Goal: Answer question/provide support: Share knowledge or assist other users

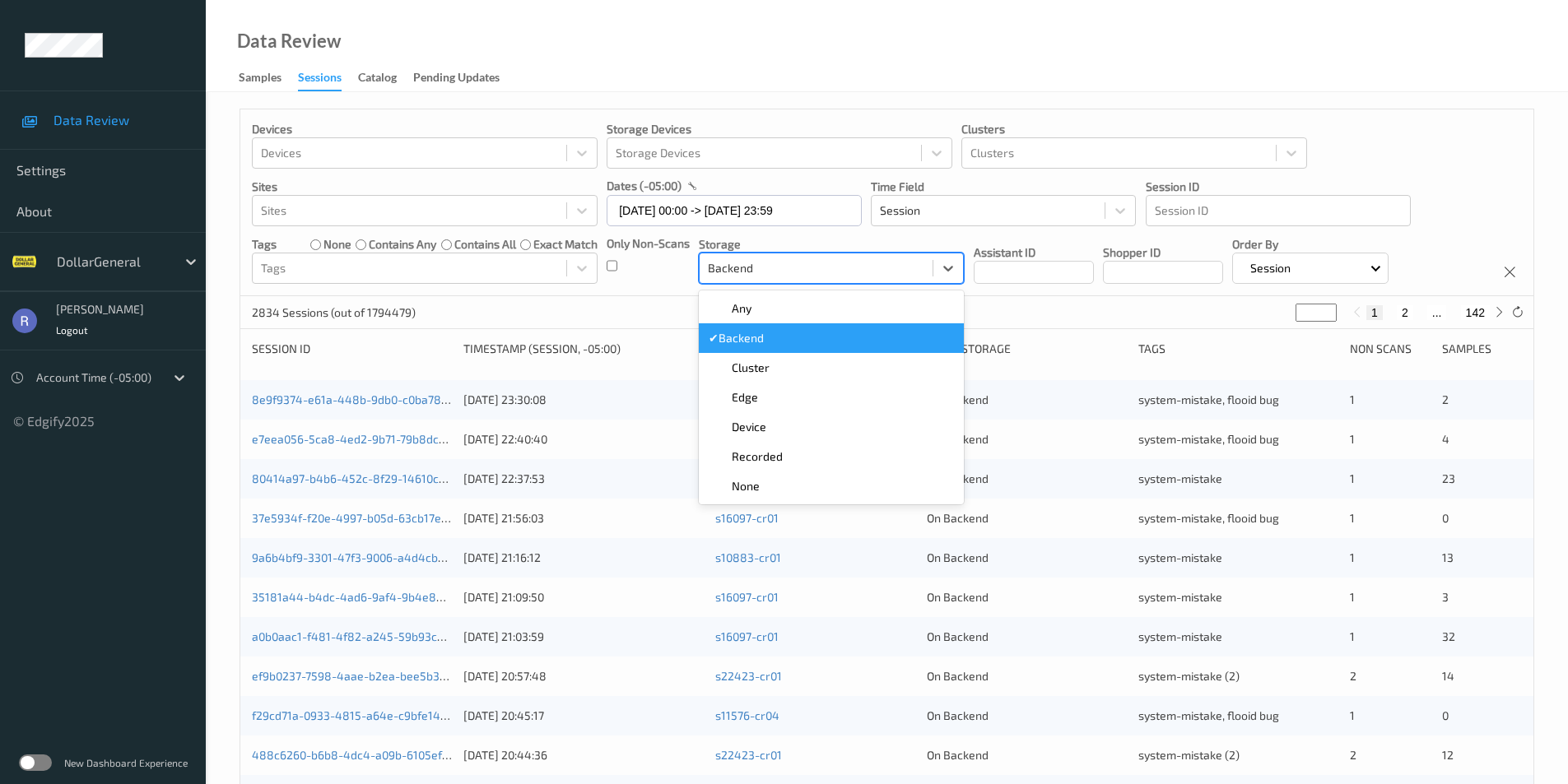
click at [795, 268] on div at bounding box center [816, 268] width 216 height 20
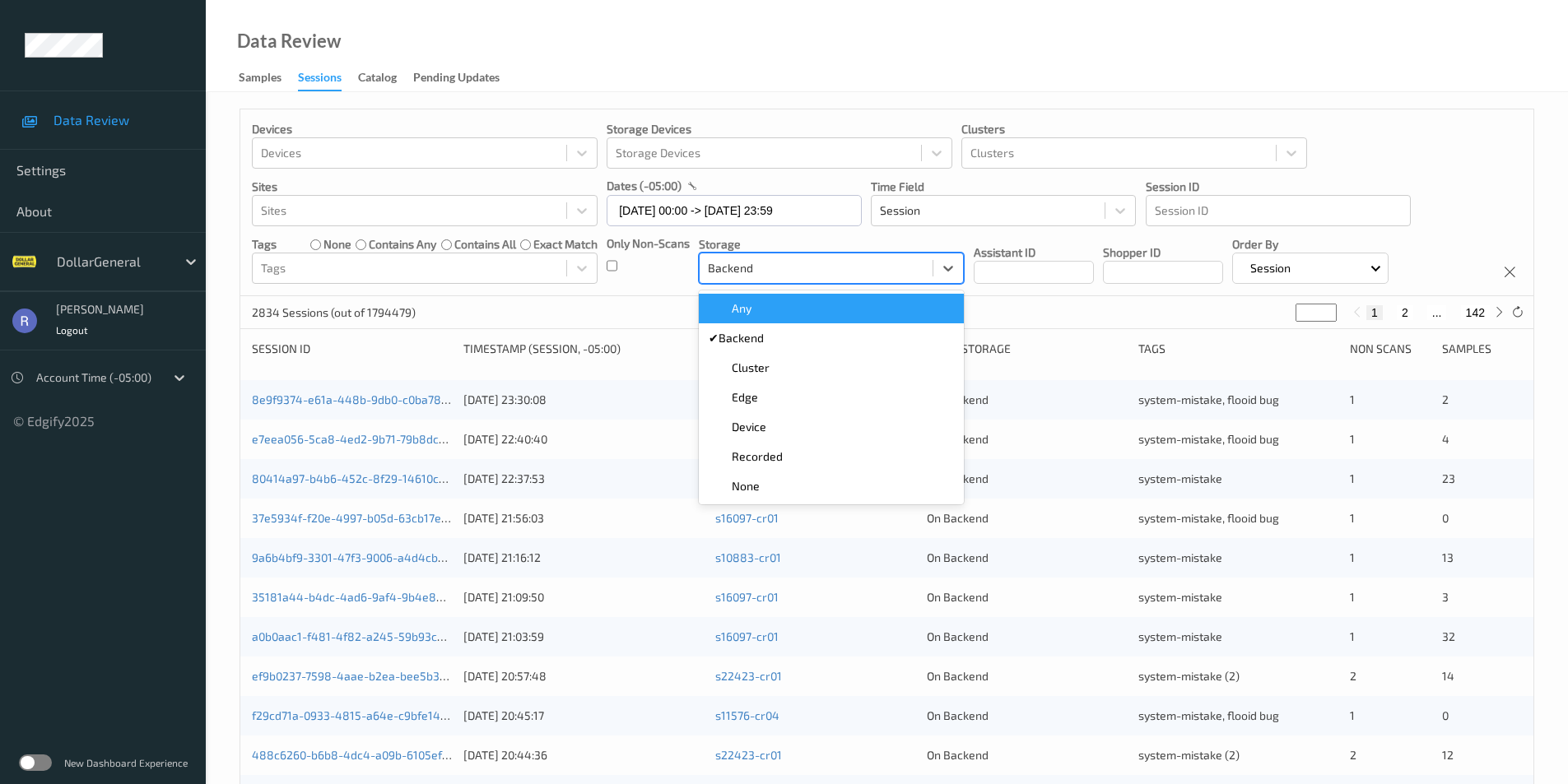
click at [748, 302] on span "Any" at bounding box center [742, 309] width 20 height 17
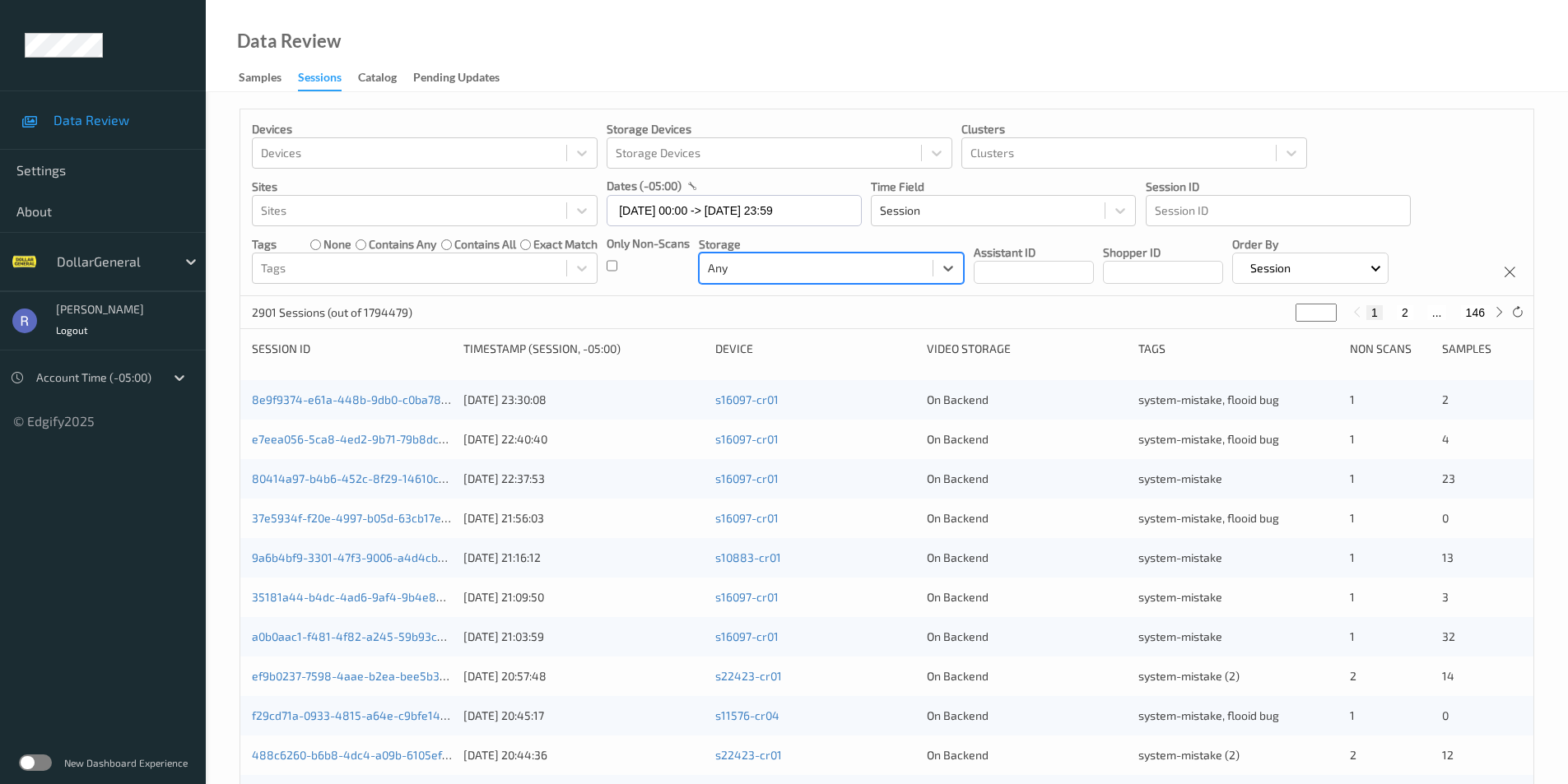
type input "*"
click at [1326, 306] on input "*" at bounding box center [1316, 312] width 41 height 18
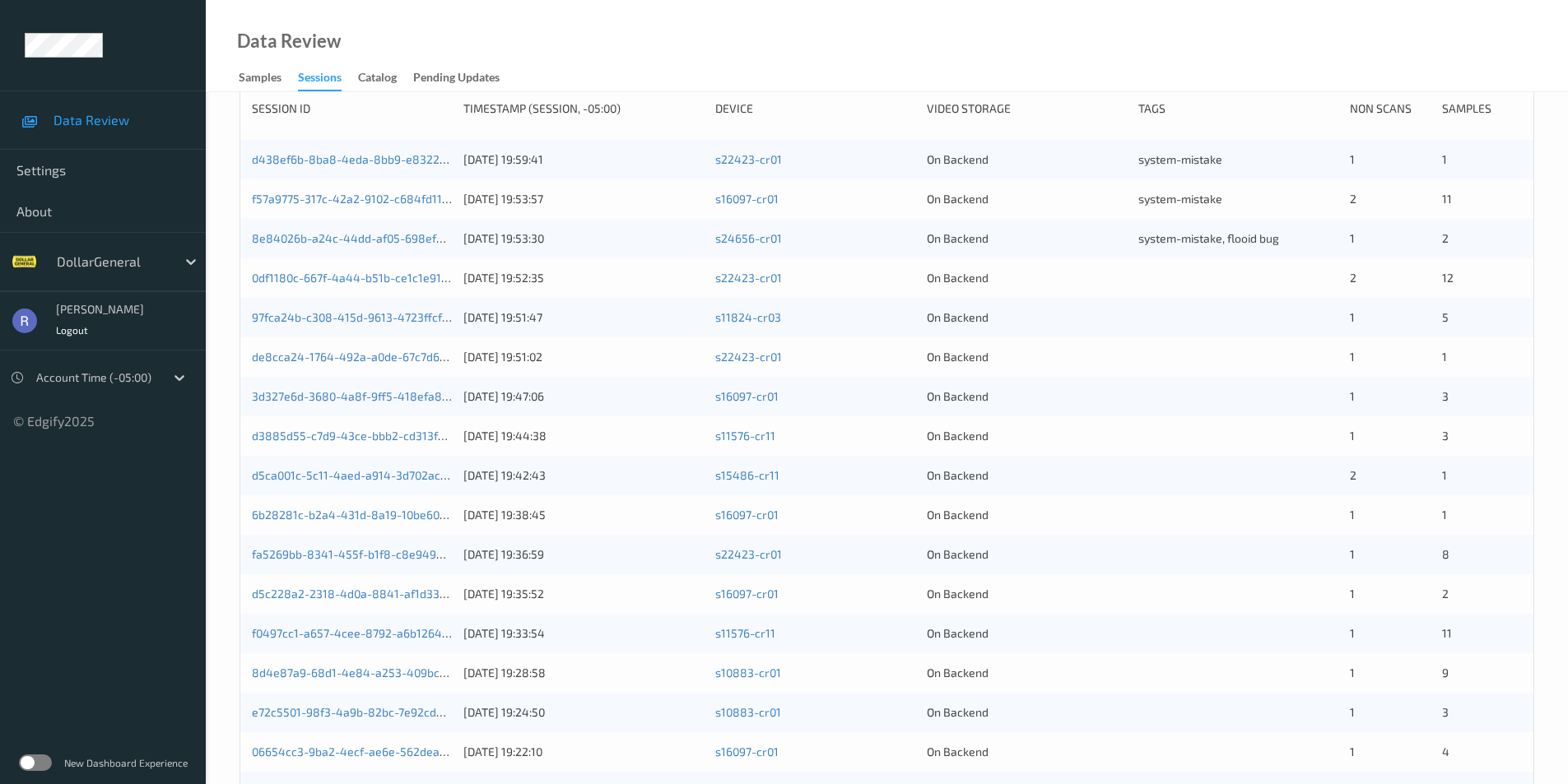
scroll to position [247, 0]
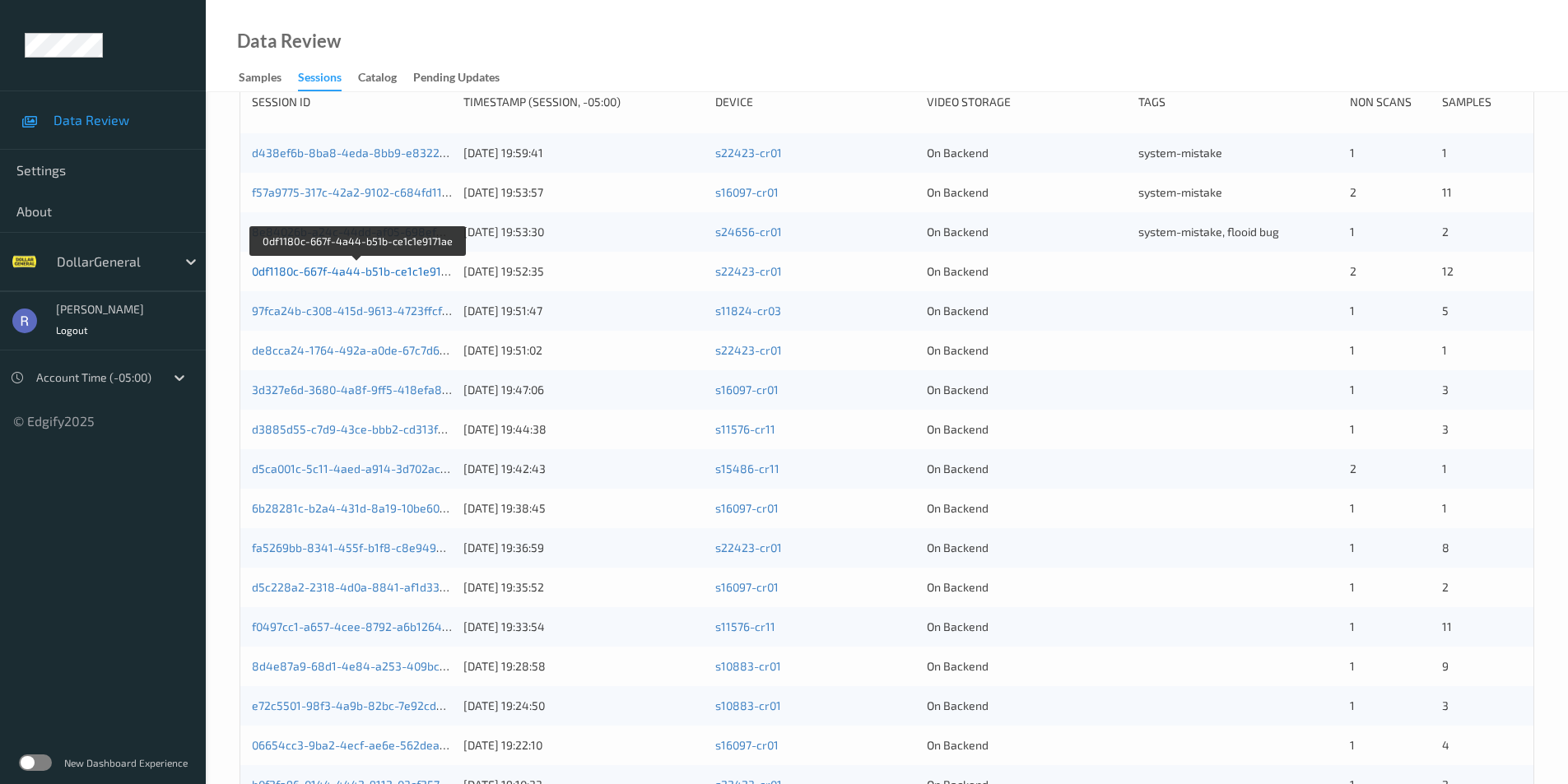
click at [314, 270] on link "0df1180c-667f-4a44-b51b-ce1c1e9171ae" at bounding box center [359, 271] width 213 height 14
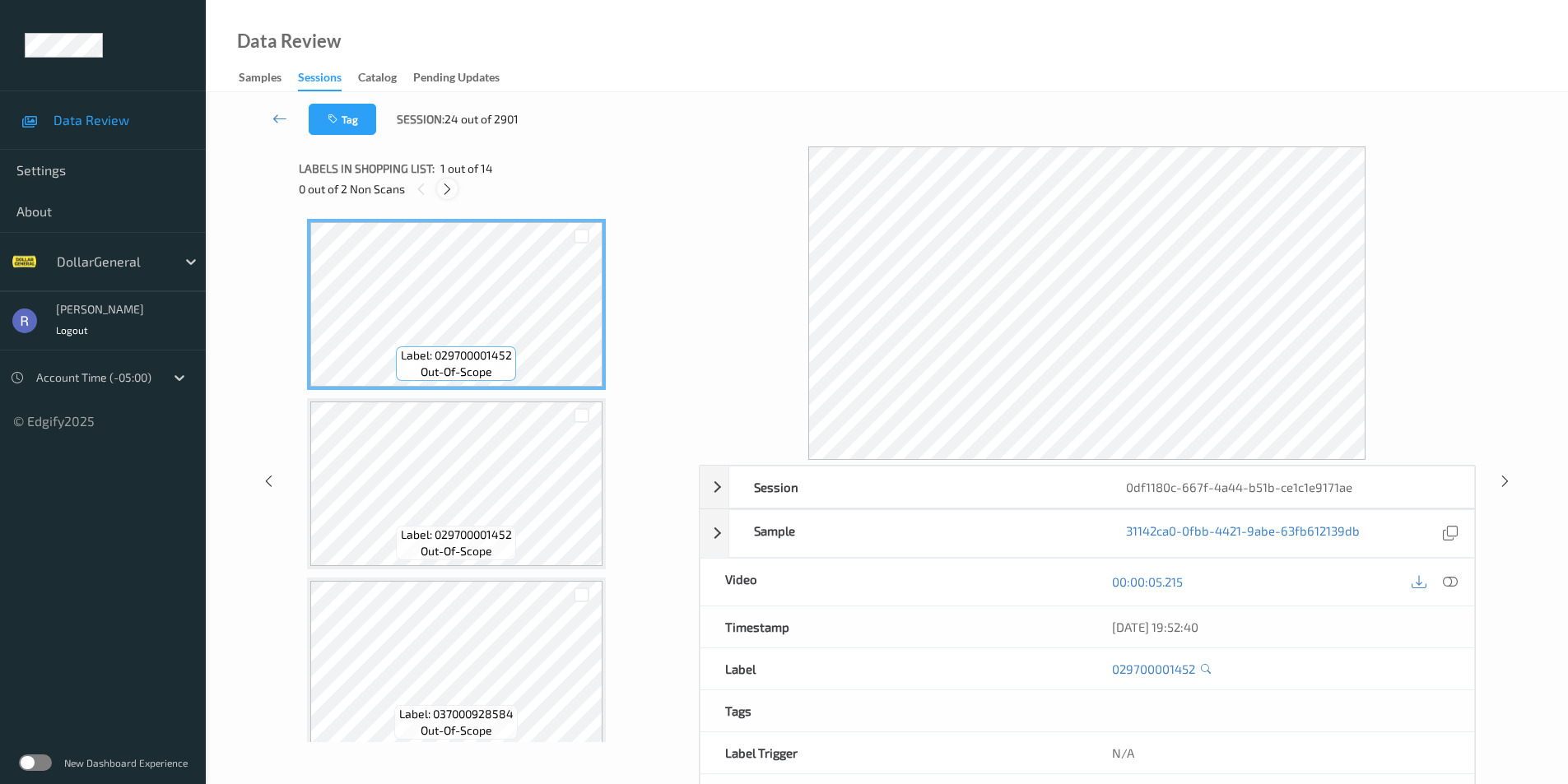
click at [448, 189] on icon at bounding box center [448, 189] width 14 height 15
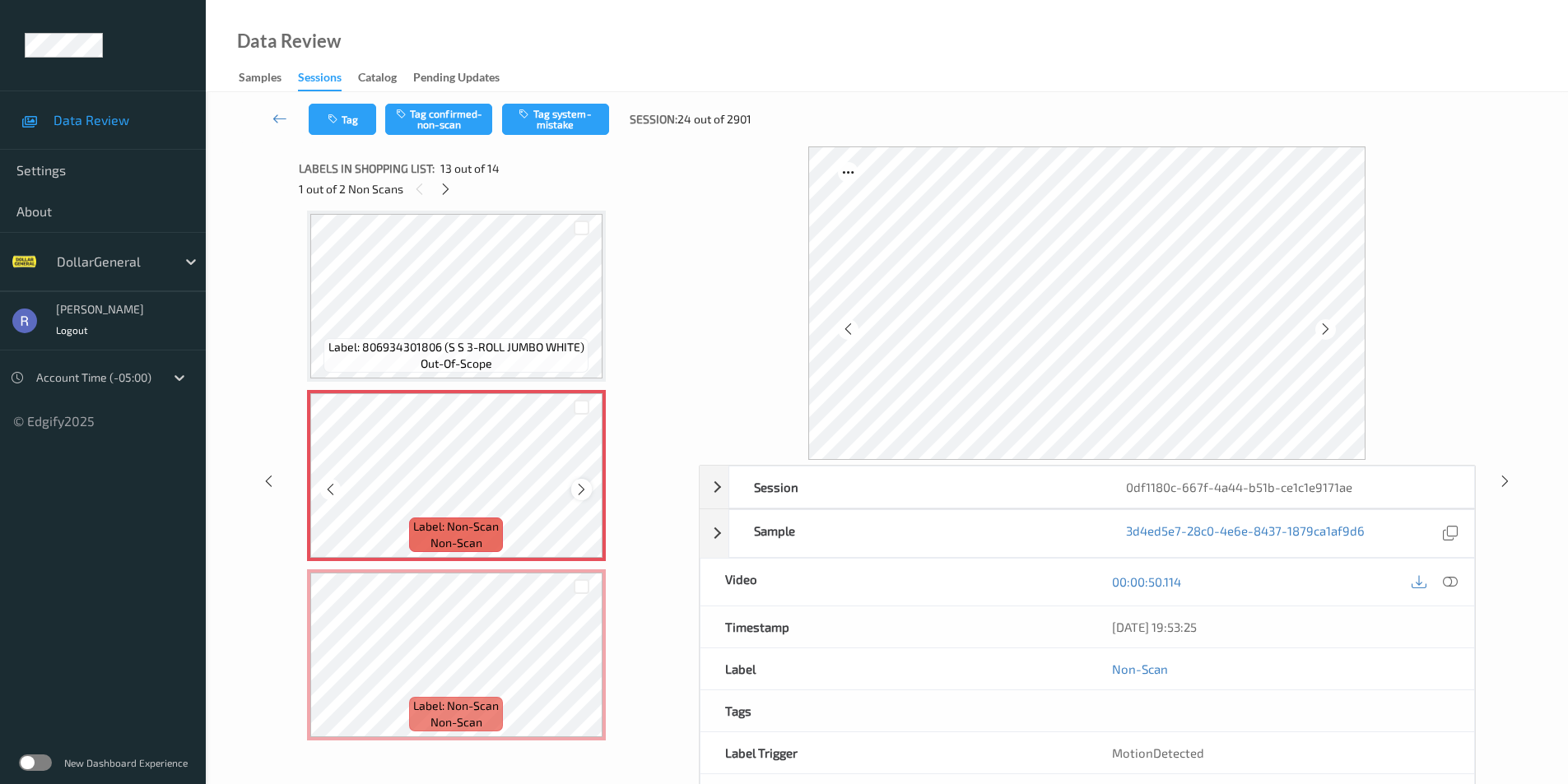
click at [581, 488] on icon at bounding box center [582, 490] width 14 height 15
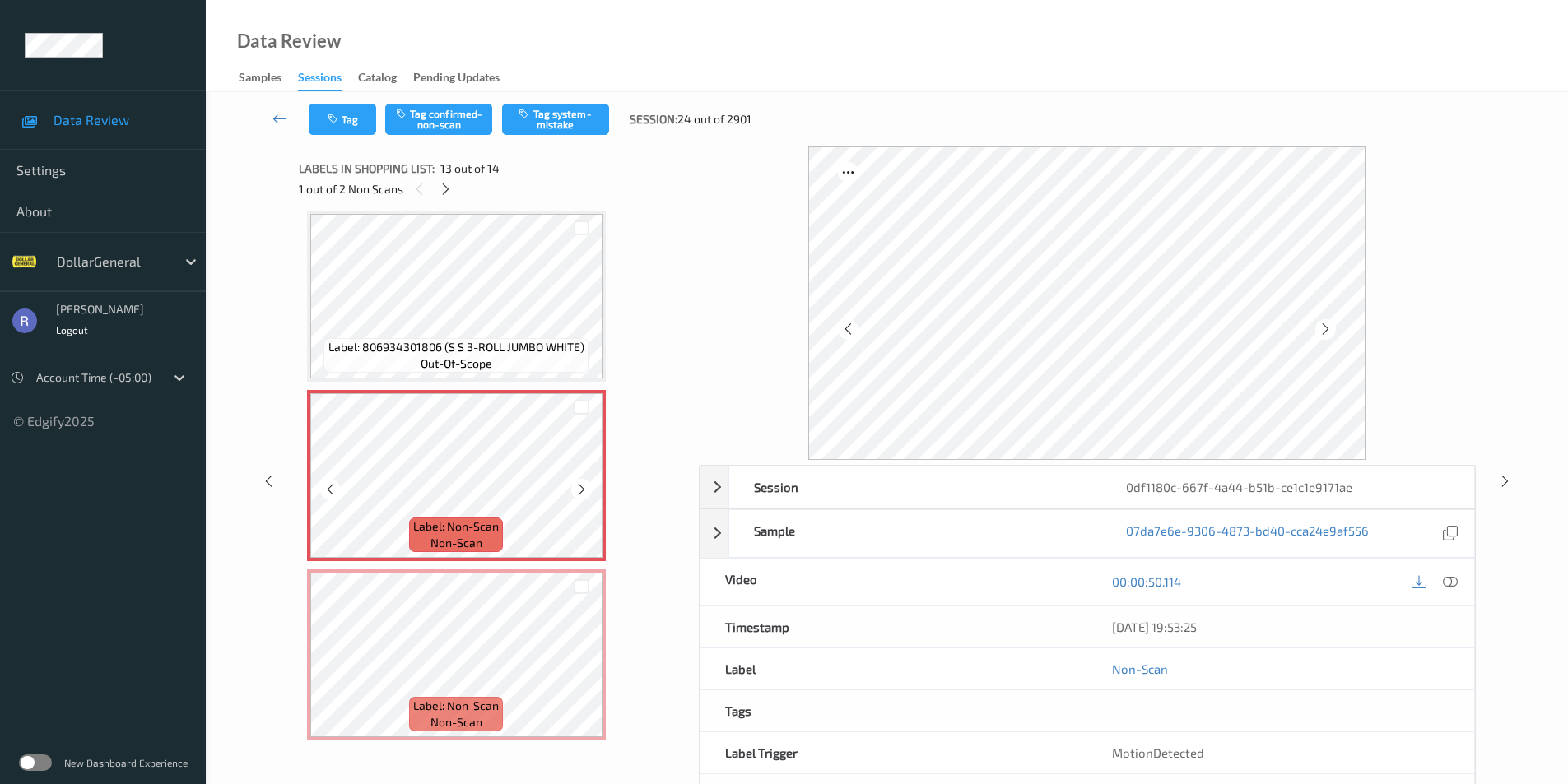
click at [581, 488] on icon at bounding box center [582, 490] width 14 height 15
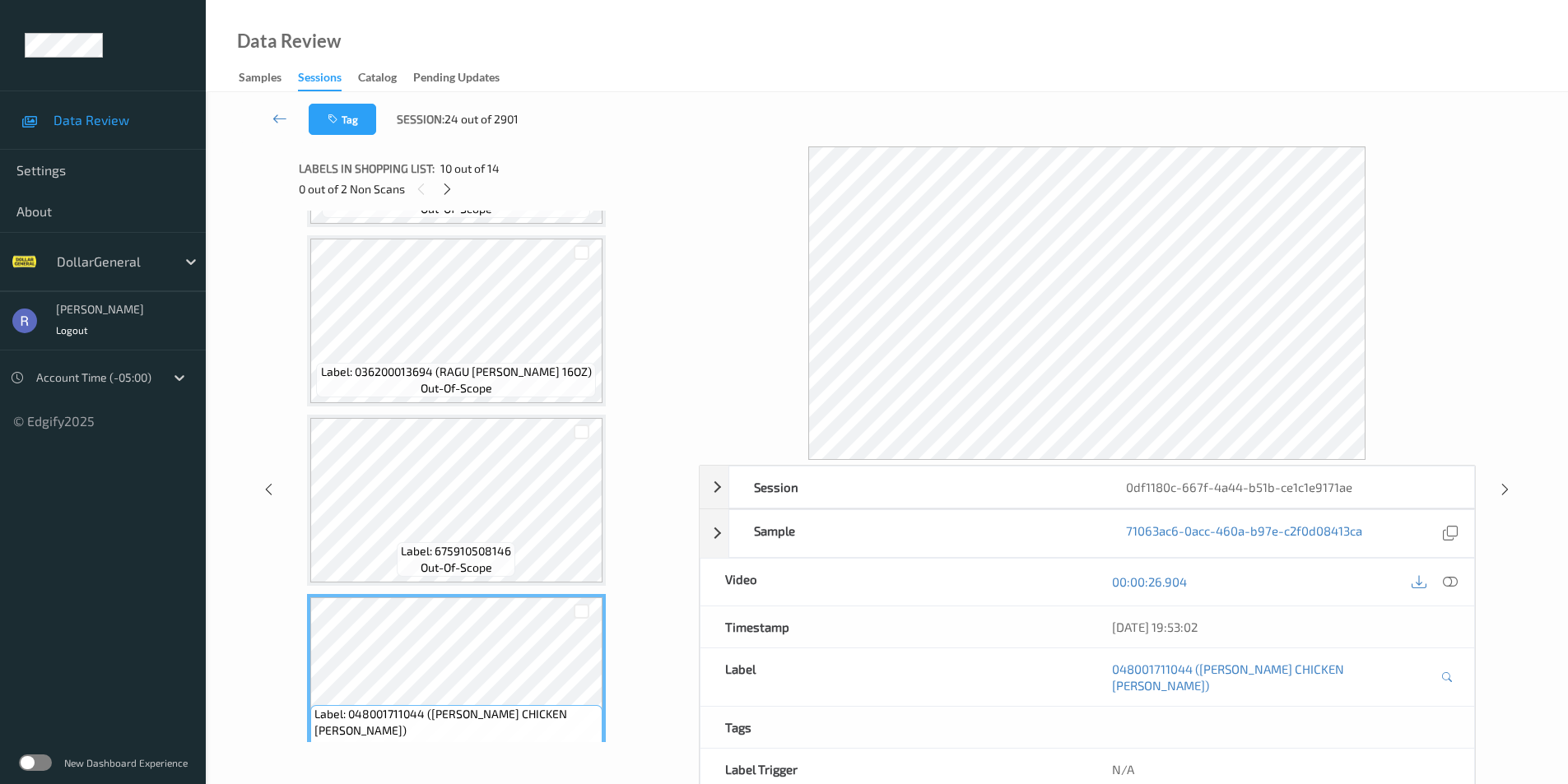
scroll to position [1158, 0]
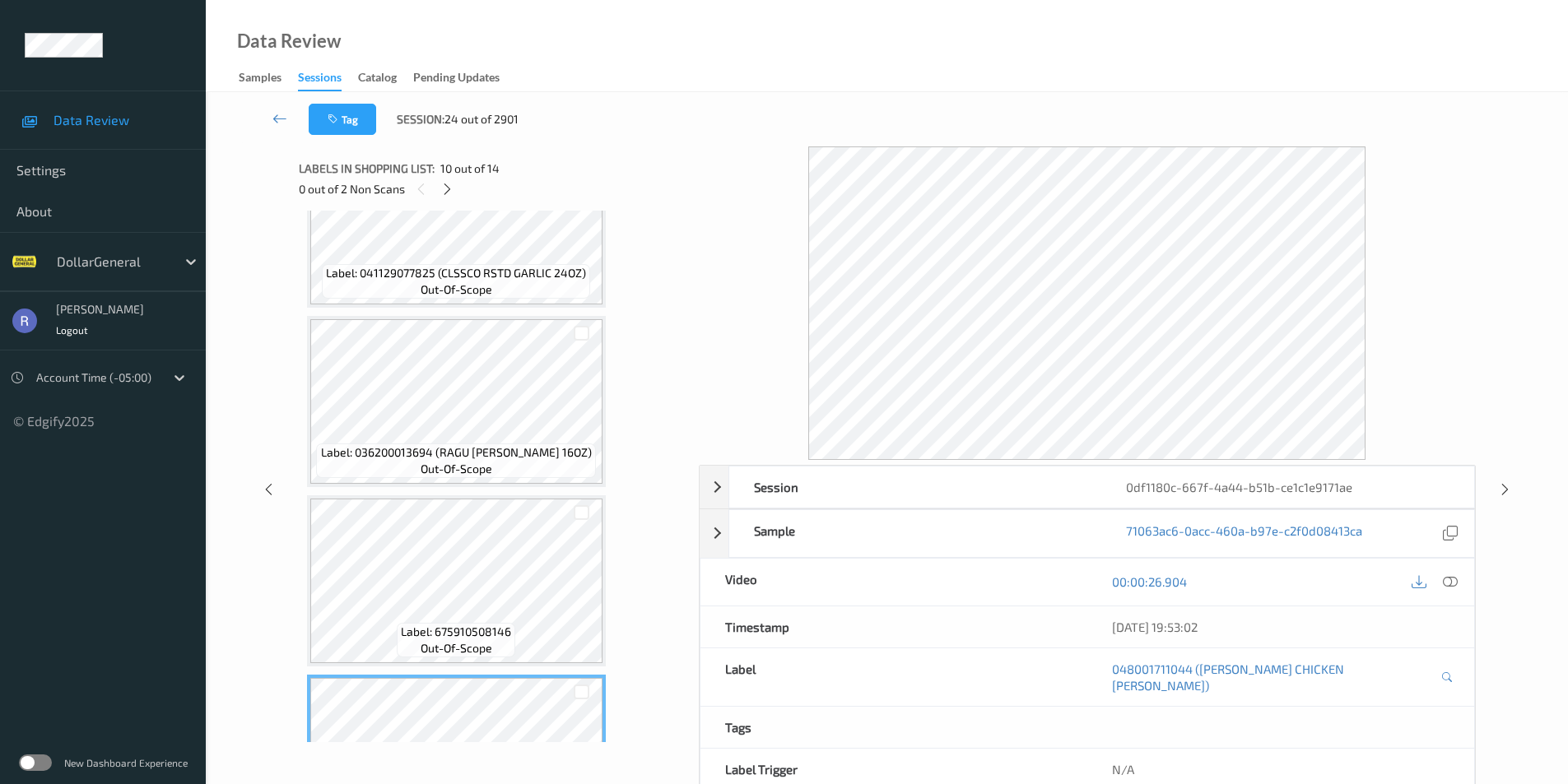
click at [477, 497] on div "Label: 675910508146 out-of-scope" at bounding box center [456, 580] width 299 height 171
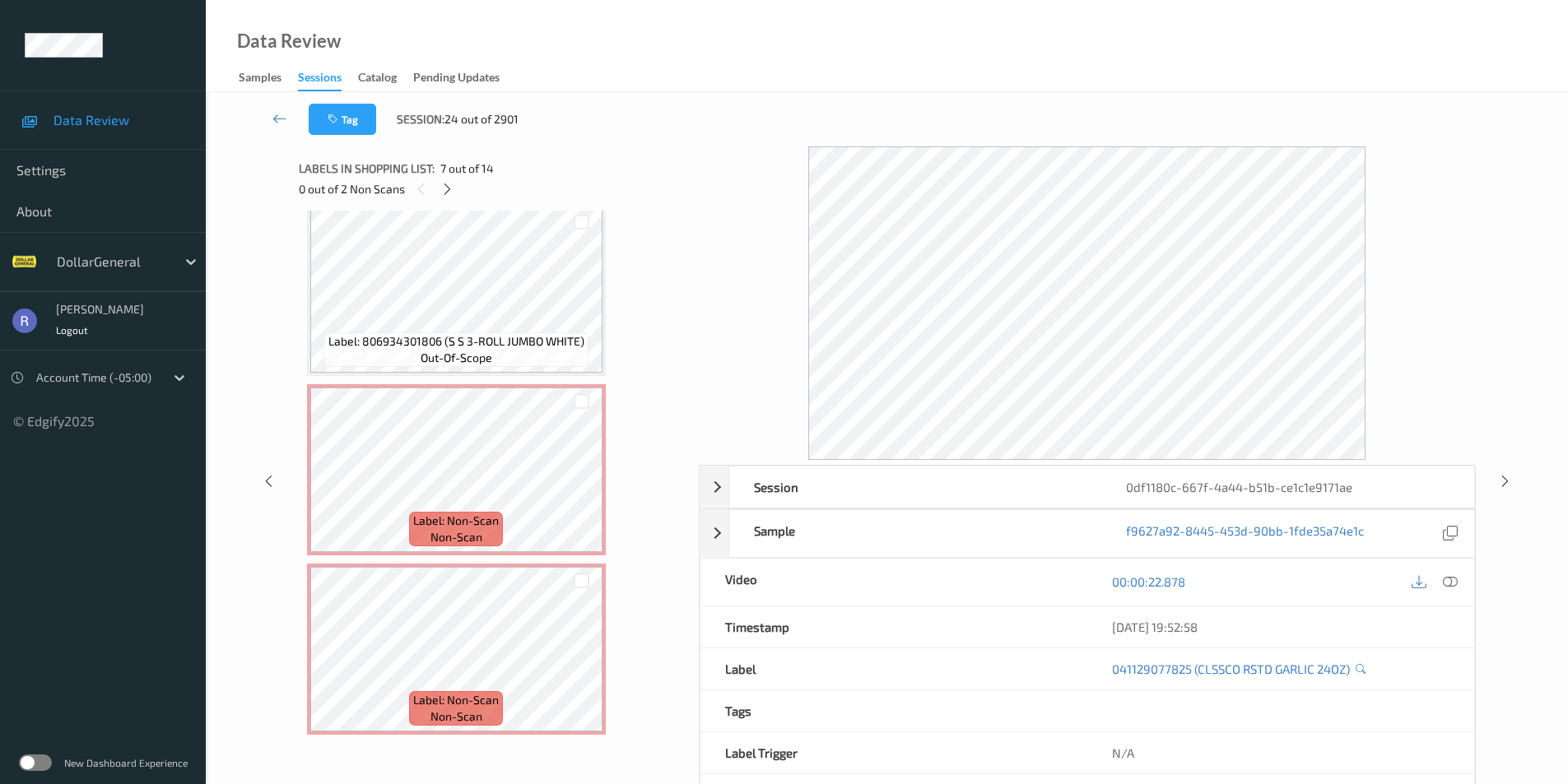
scroll to position [1988, 0]
drag, startPoint x: 581, startPoint y: 404, endPoint x: 583, endPoint y: 482, distance: 78.0
click at [582, 409] on div at bounding box center [582, 401] width 16 height 16
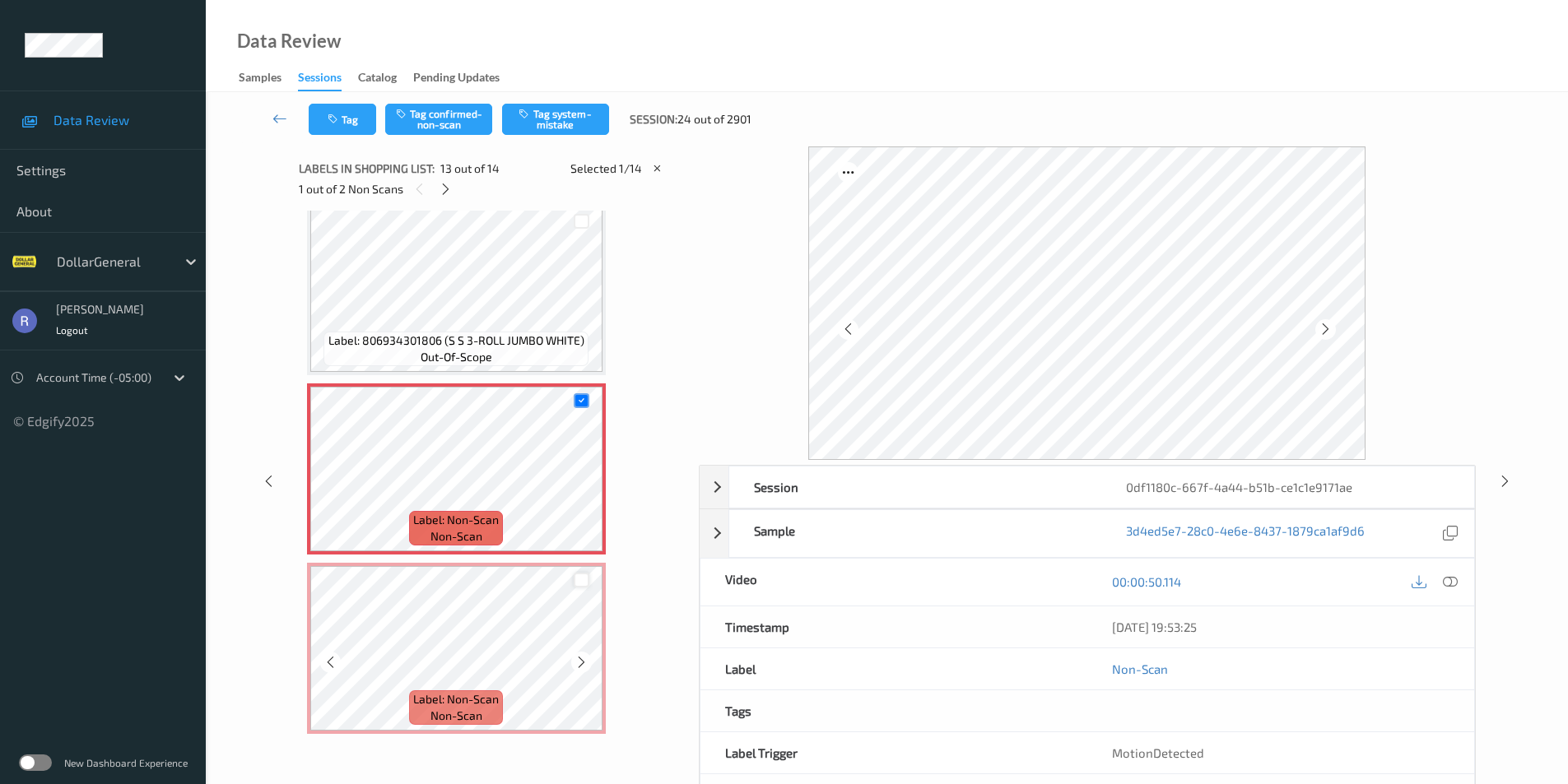
click at [583, 577] on div at bounding box center [582, 580] width 16 height 16
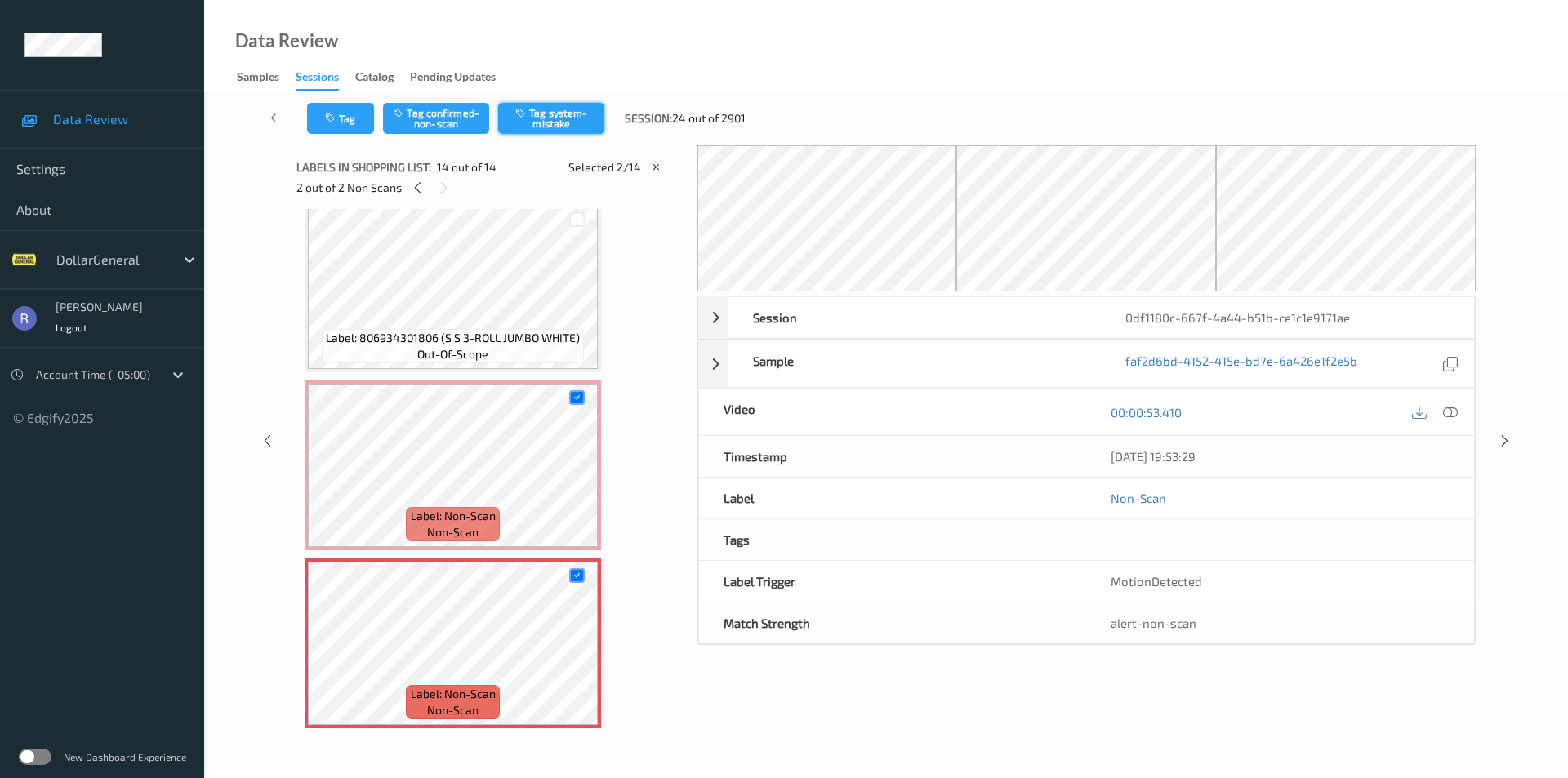
click at [574, 118] on button "Tag system-mistake" at bounding box center [551, 118] width 106 height 31
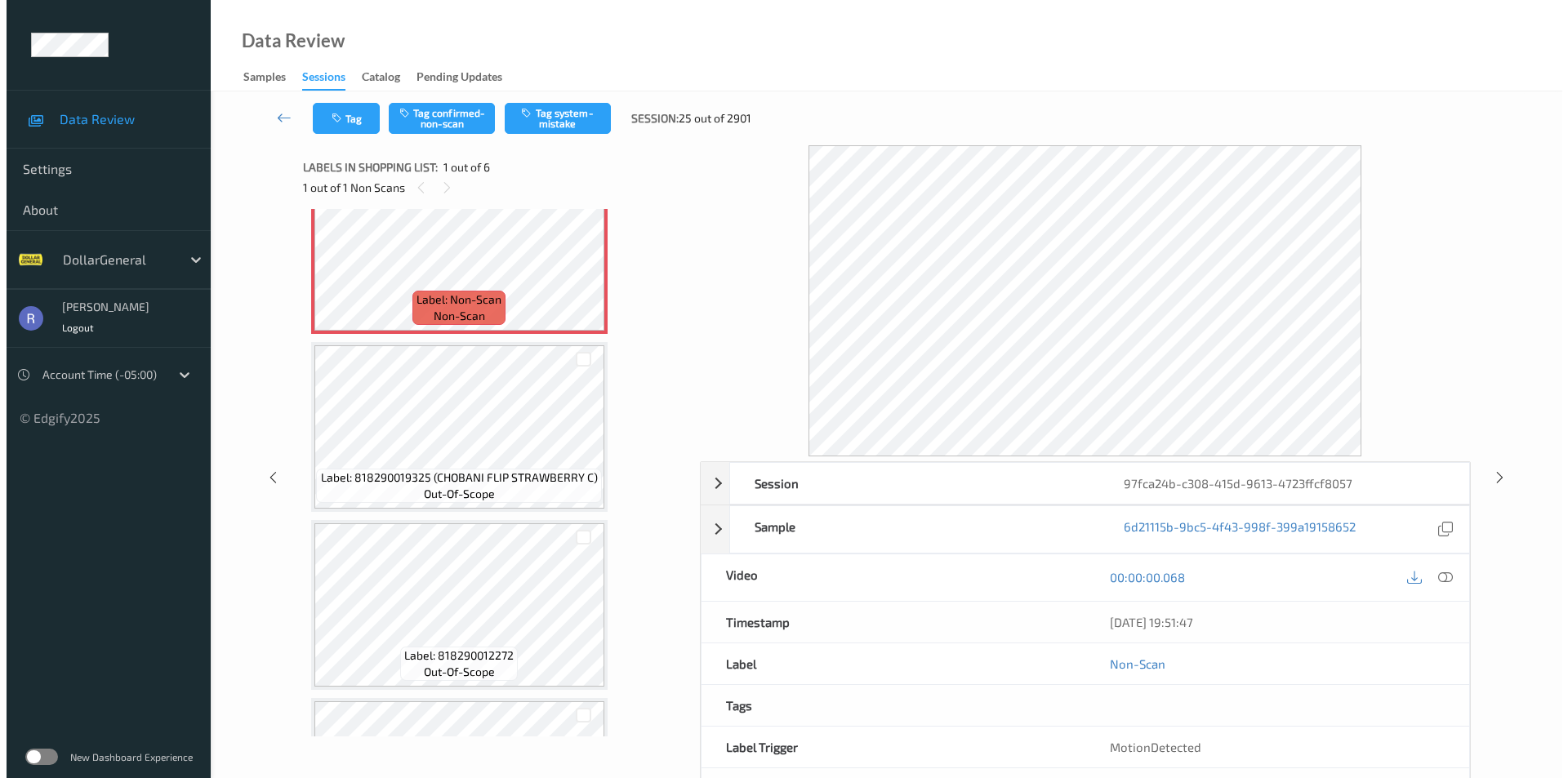
scroll to position [81, 0]
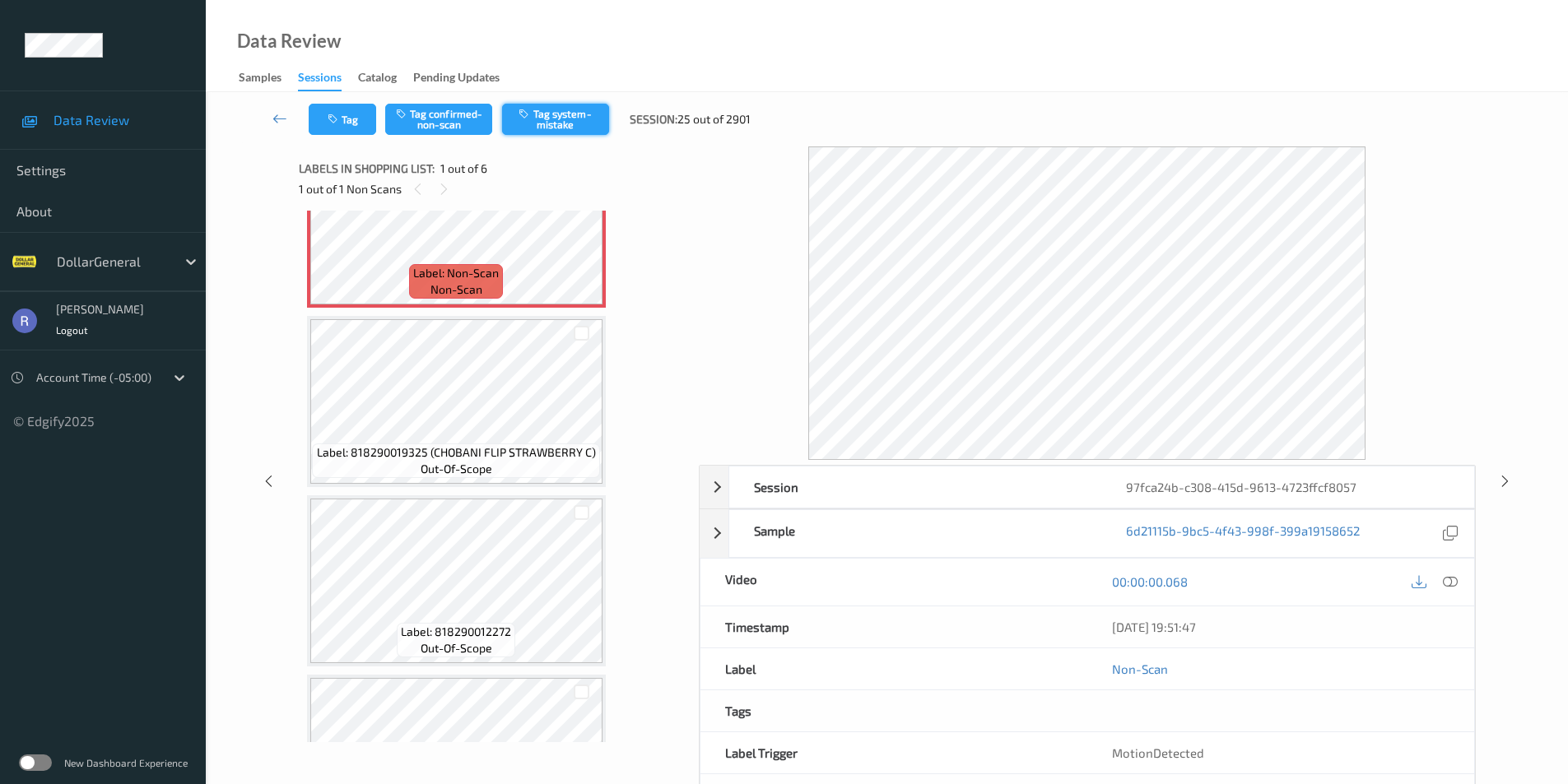
click at [572, 118] on button "Tag system-mistake" at bounding box center [556, 119] width 107 height 31
click at [392, 126] on button "Tag confirmed-non-scan" at bounding box center [439, 119] width 107 height 31
click at [457, 112] on button "Untag confirmed-non-scan" at bounding box center [439, 119] width 107 height 31
click at [349, 116] on button "Tag" at bounding box center [342, 119] width 68 height 31
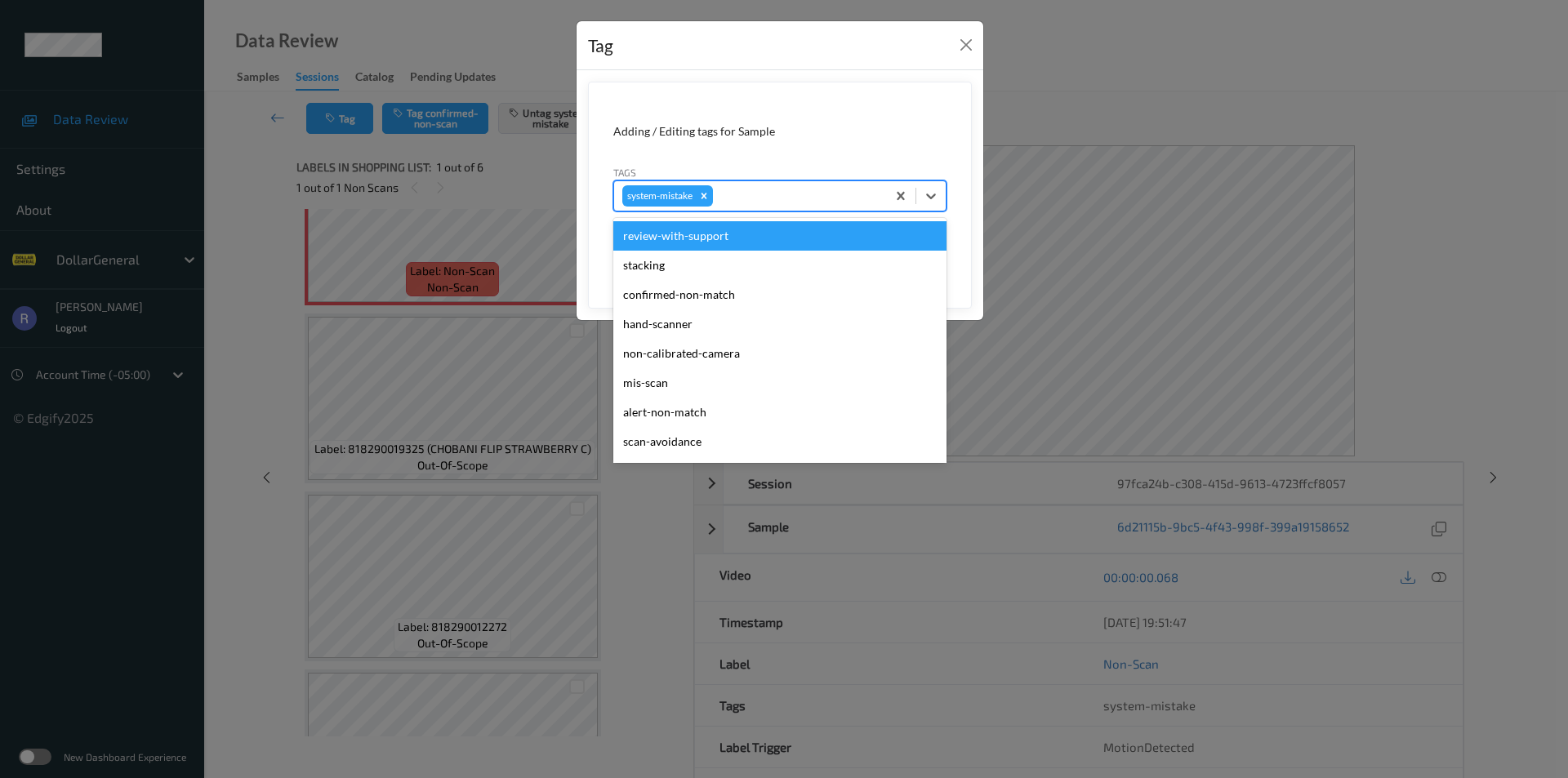
click at [791, 193] on div at bounding box center [796, 196] width 161 height 20
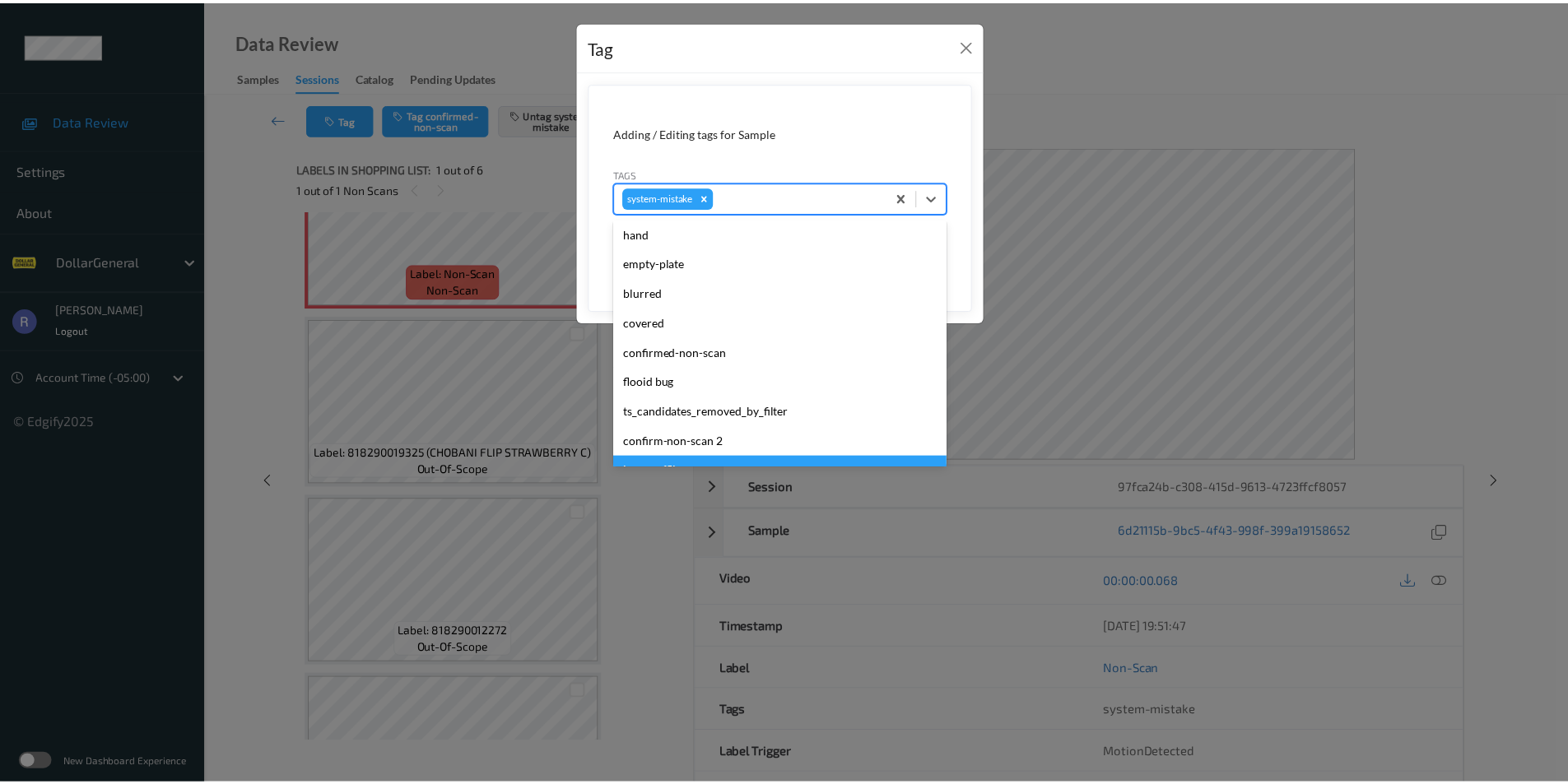
scroll to position [411, 0]
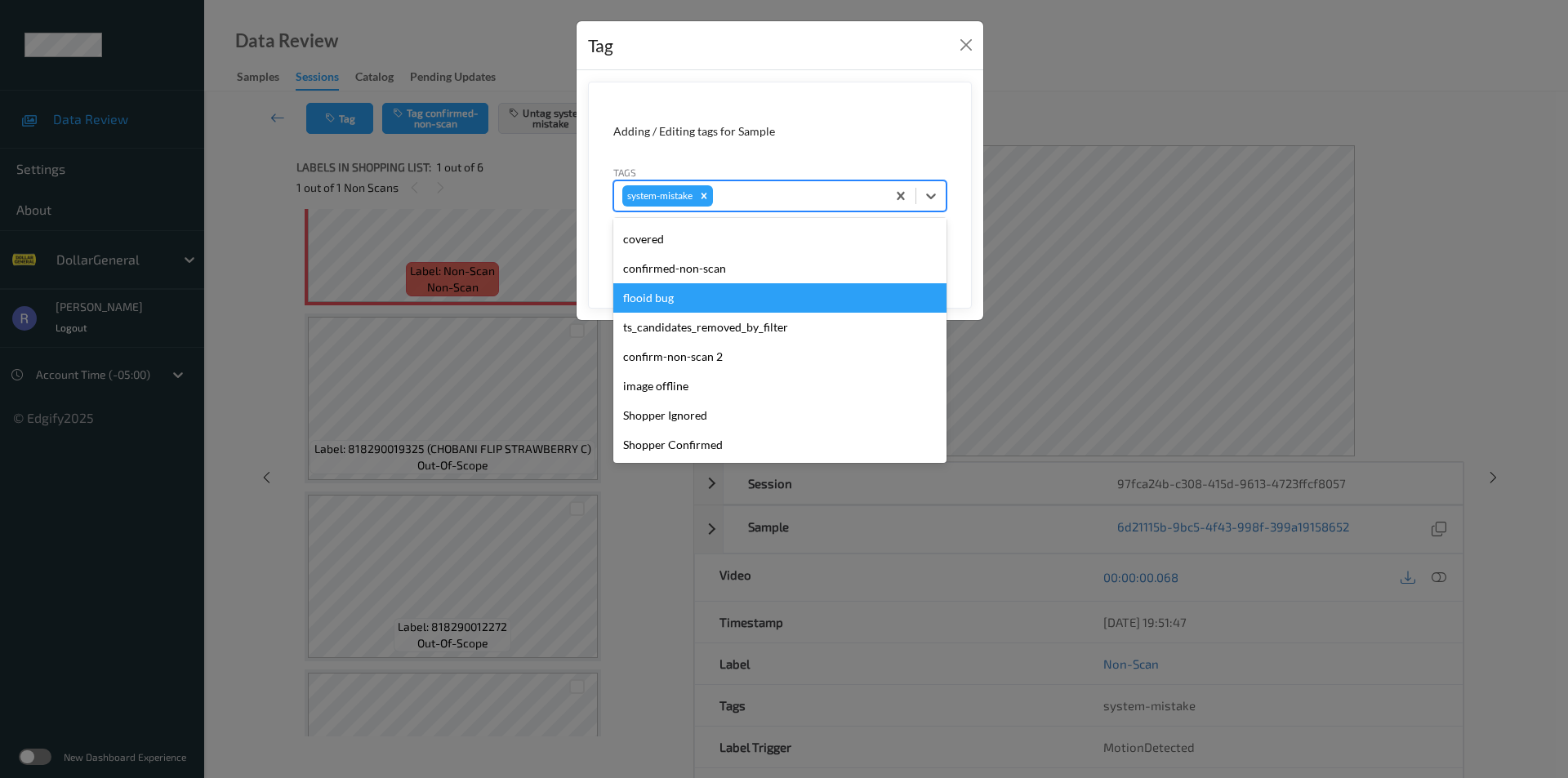
click at [658, 300] on div "flooid bug" at bounding box center [780, 298] width 333 height 29
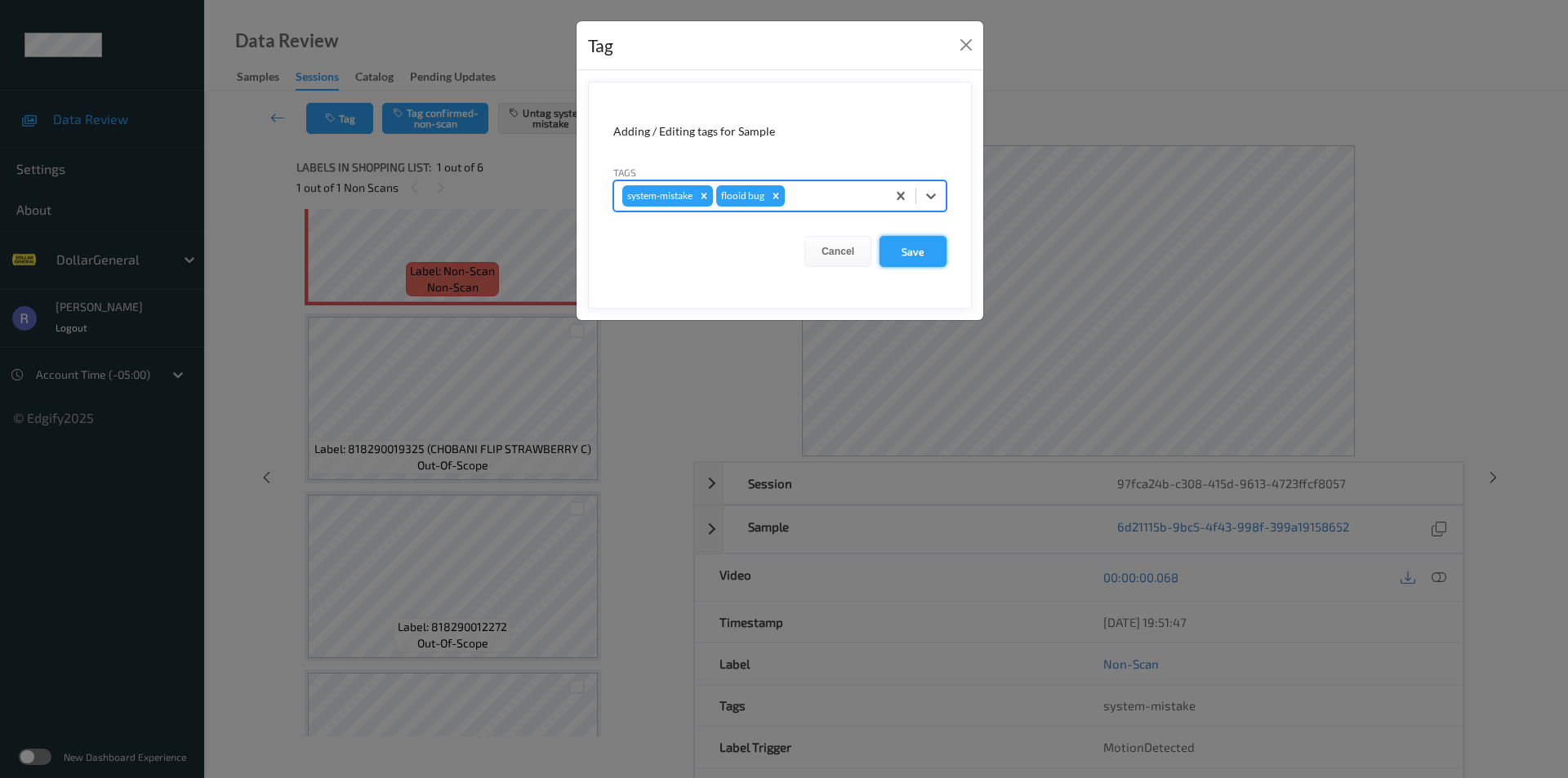
click at [931, 254] on button "Save" at bounding box center [913, 251] width 67 height 31
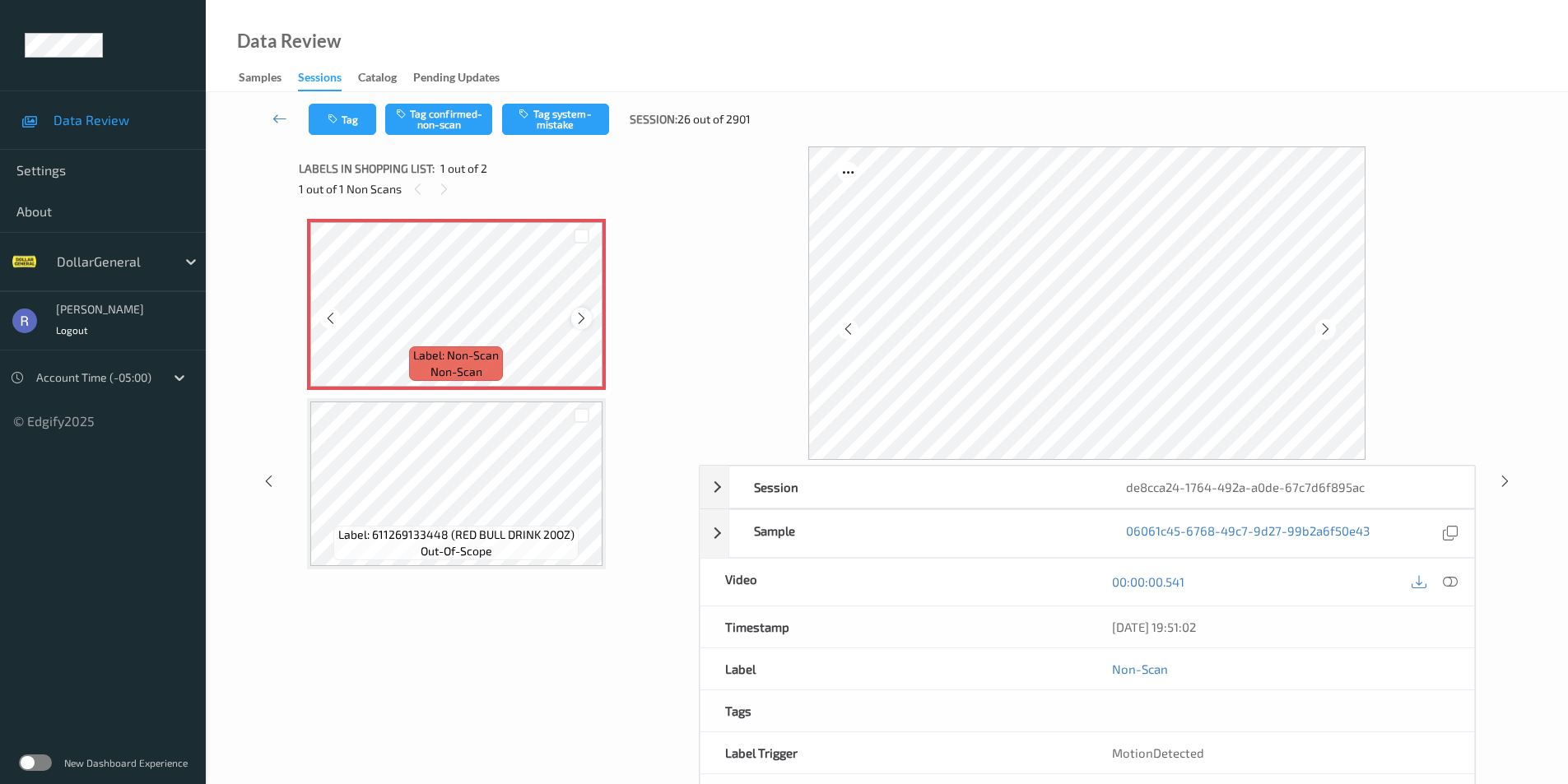
click at [577, 314] on icon at bounding box center [582, 318] width 14 height 15
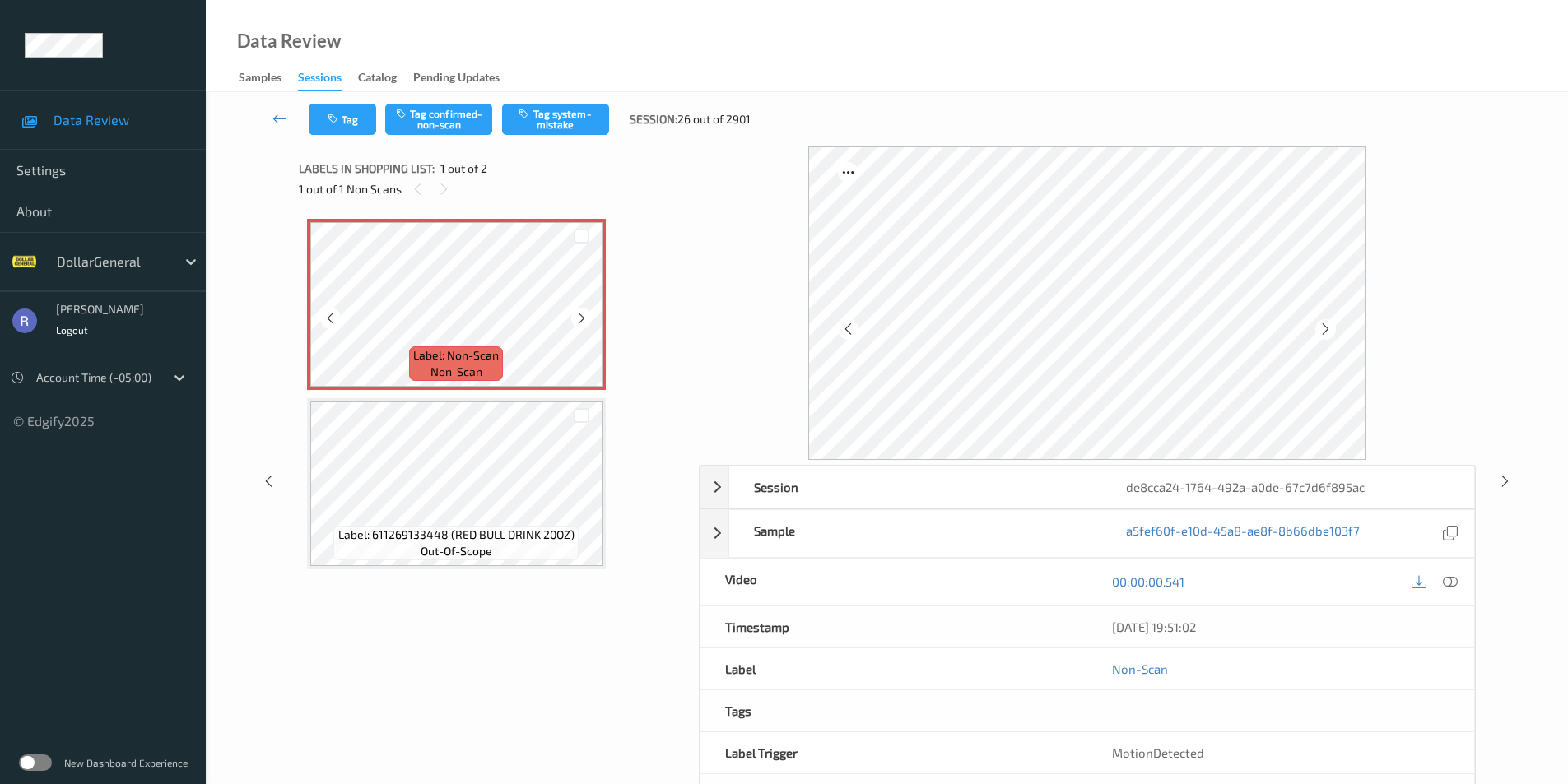
click at [577, 314] on icon at bounding box center [582, 318] width 14 height 15
click at [587, 122] on button "Tag system-mistake" at bounding box center [556, 119] width 107 height 31
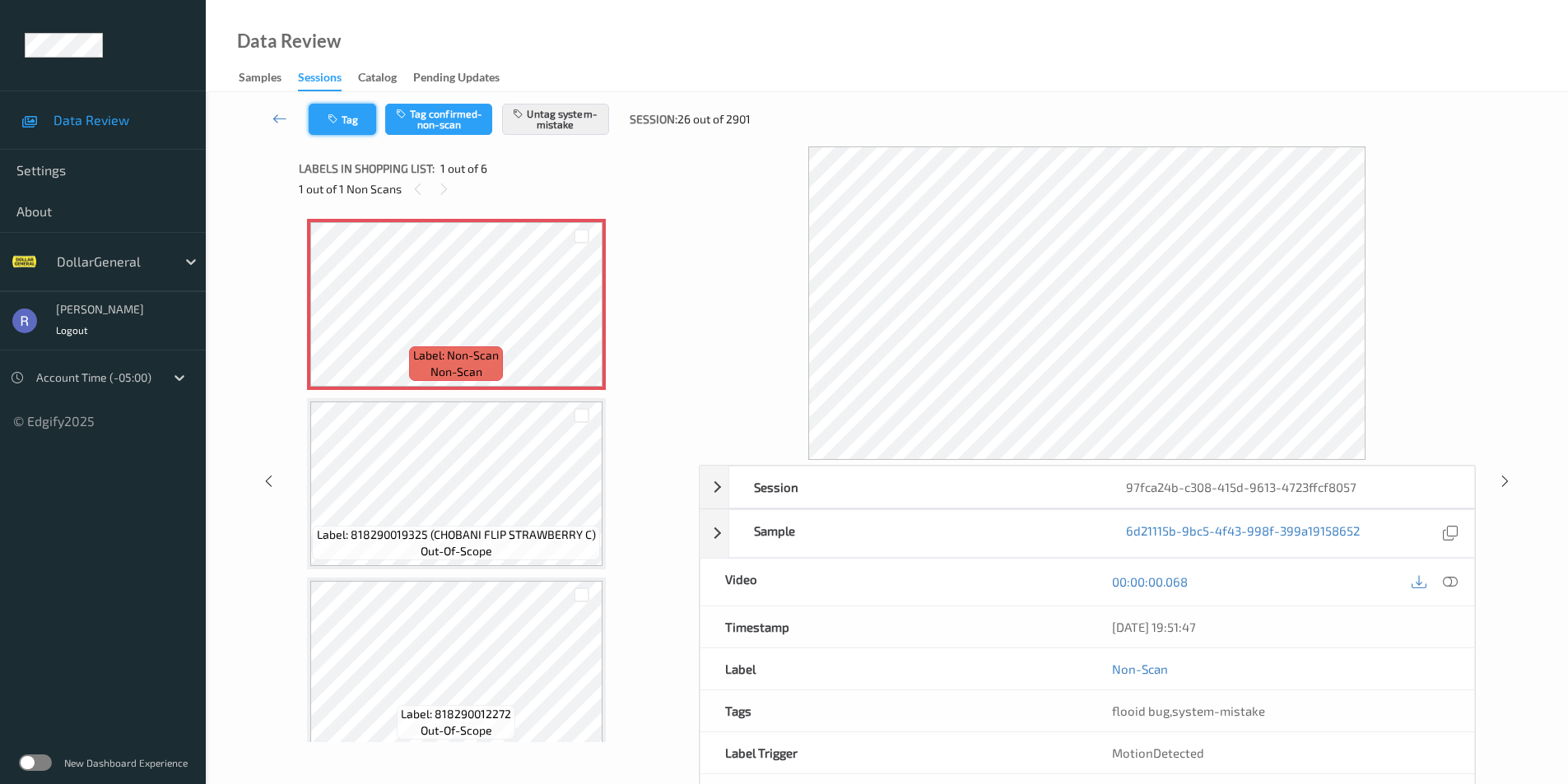
click at [345, 126] on button "Tag" at bounding box center [342, 119] width 68 height 31
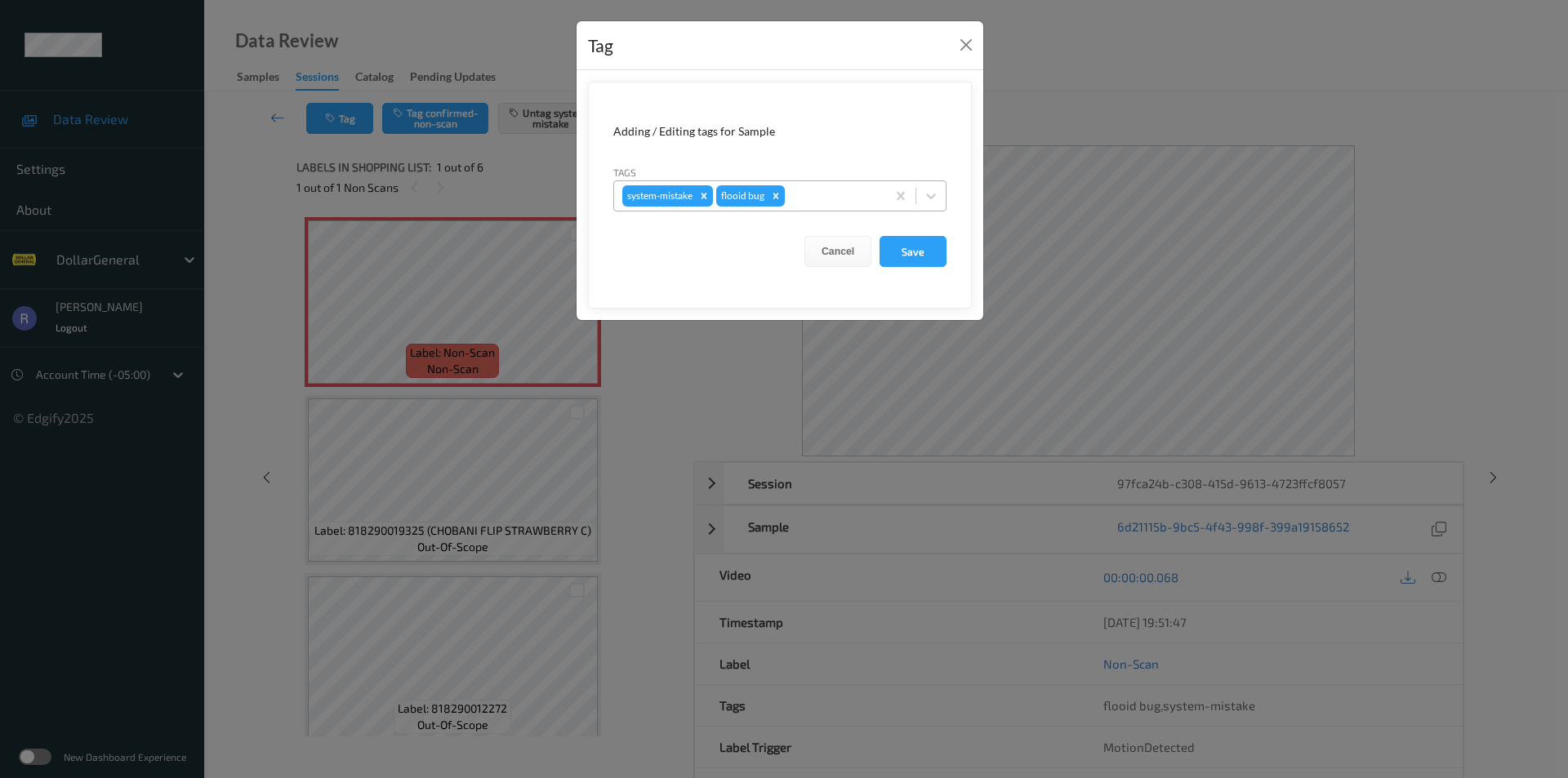
click at [819, 186] on div at bounding box center [833, 196] width 90 height 20
click at [574, 168] on div "Tag Adding / Editing tags for Sample Tags system-mistake flooid bug Cancel Save" at bounding box center [784, 389] width 1568 height 778
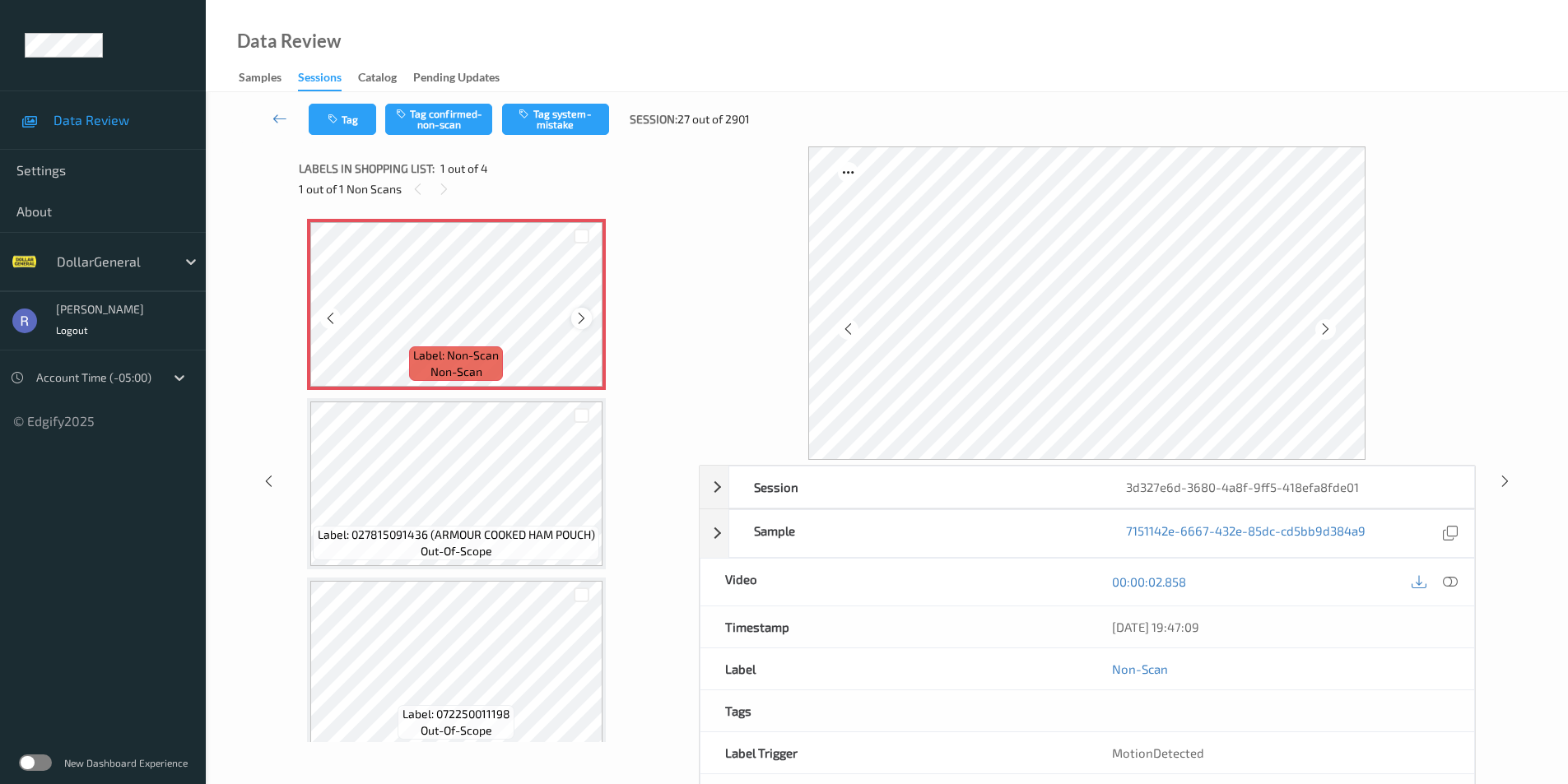
click at [583, 311] on icon at bounding box center [582, 318] width 14 height 15
click at [549, 114] on button "Tag system-mistake" at bounding box center [556, 119] width 107 height 31
click at [584, 313] on icon at bounding box center [582, 318] width 14 height 15
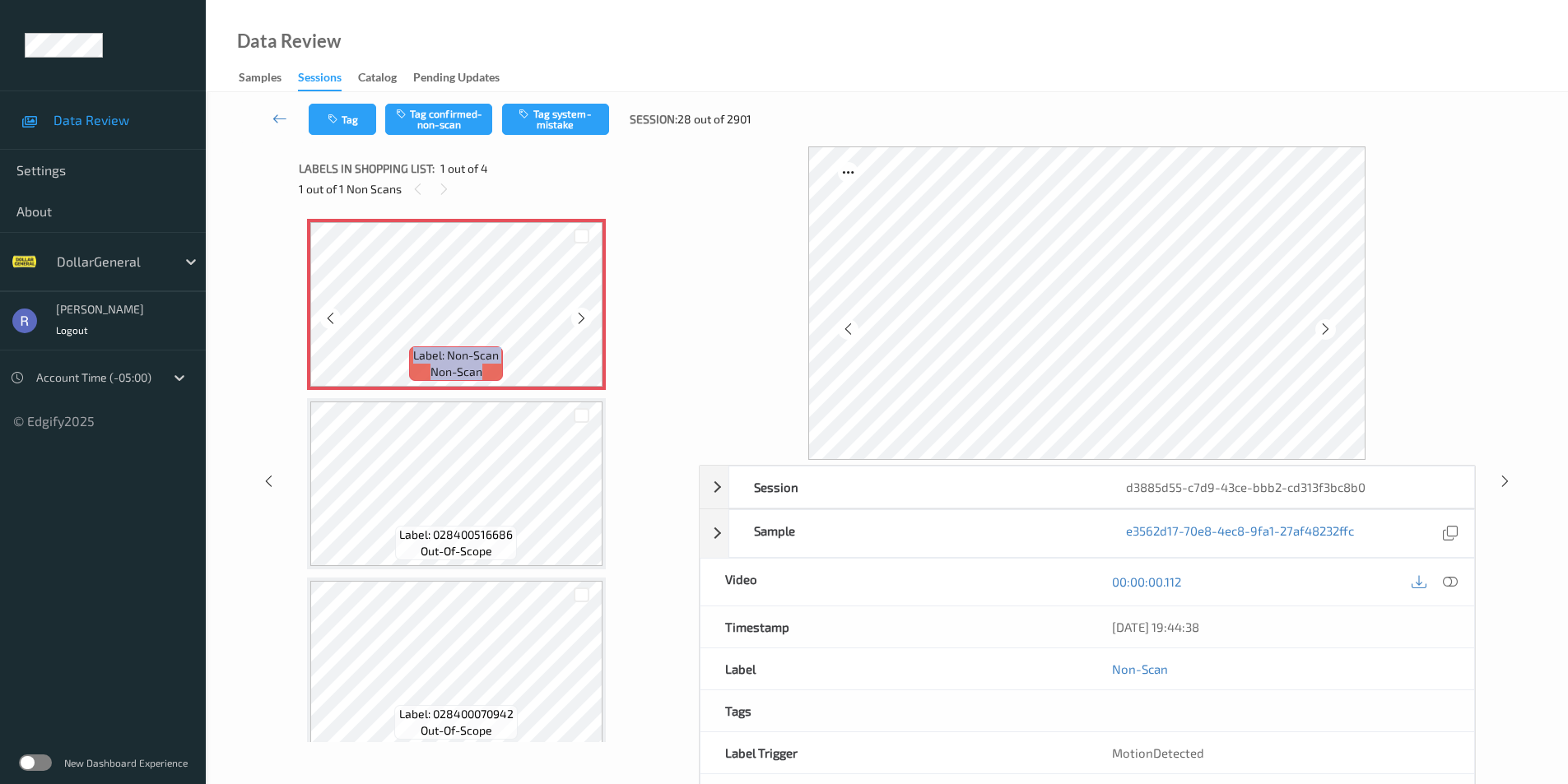
click at [584, 313] on icon at bounding box center [582, 318] width 14 height 15
click at [536, 95] on div "Tag Tag confirmed-non-scan Tag system-mistake Session: 28 out of 2901" at bounding box center [887, 119] width 1295 height 54
click at [549, 117] on button "Tag system-mistake" at bounding box center [556, 119] width 107 height 31
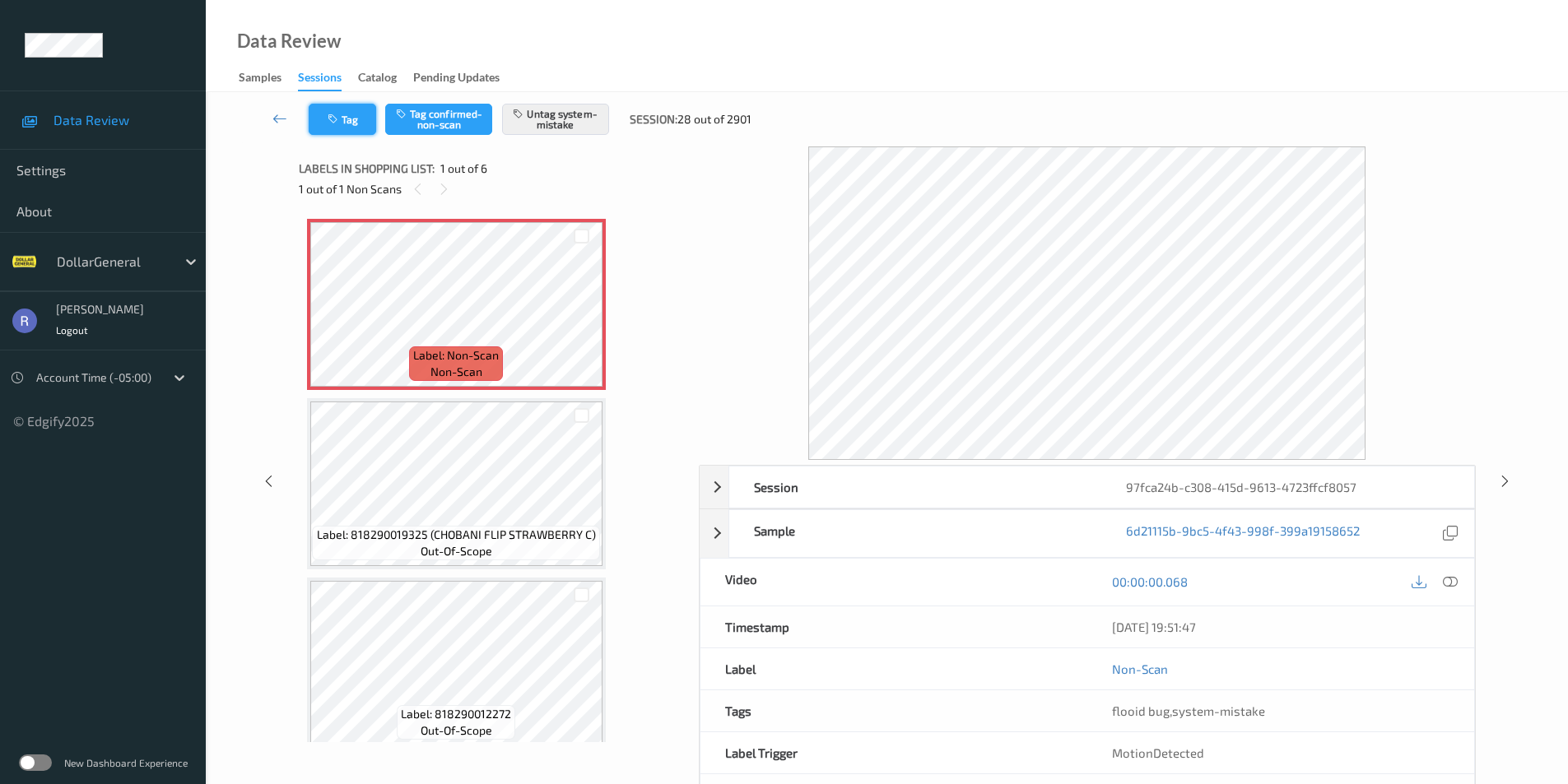
click at [345, 121] on button "Tag" at bounding box center [342, 119] width 68 height 31
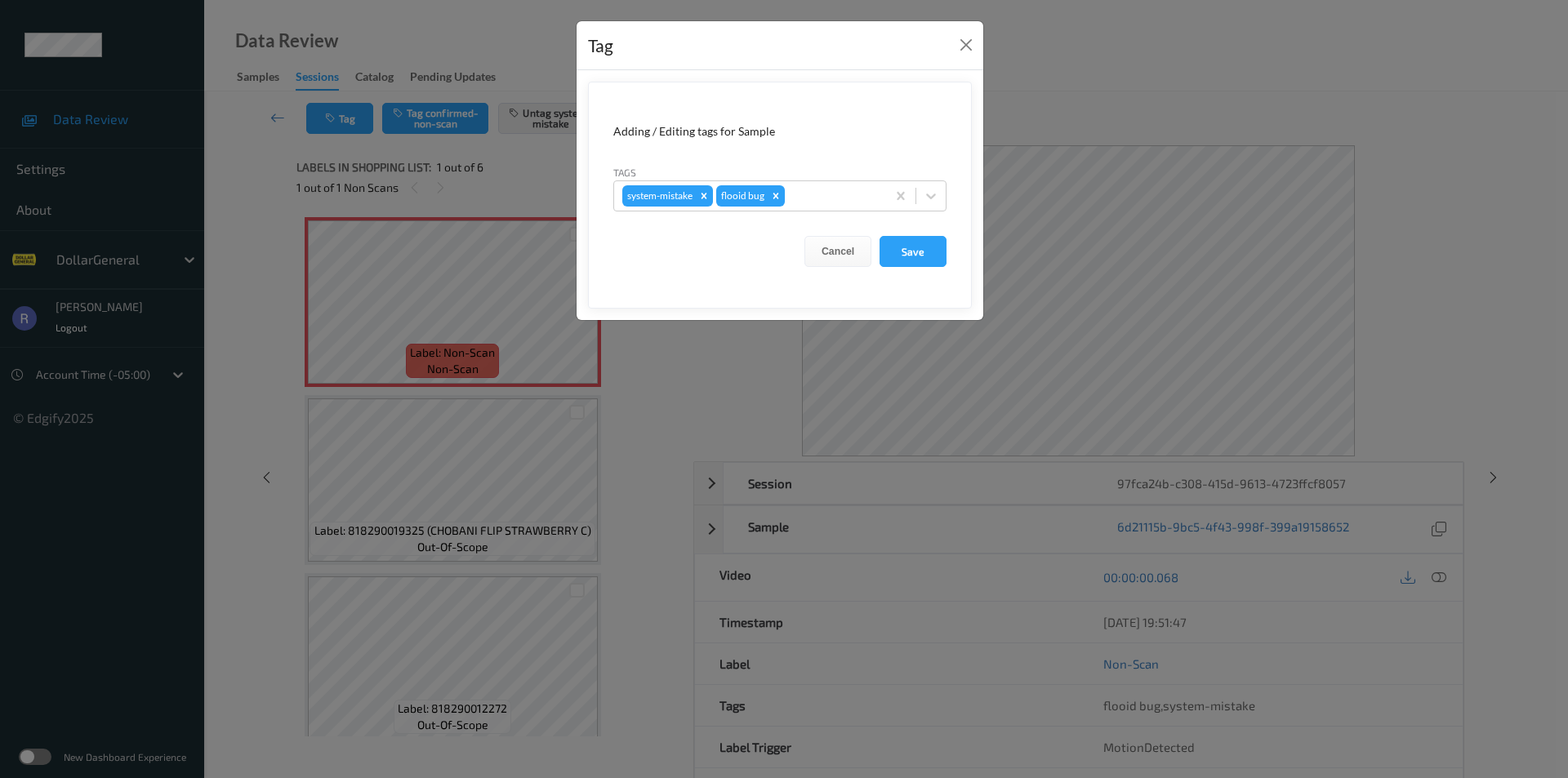
click at [534, 186] on div "Tag Adding / Editing tags for Sample Tags system-mistake flooid bug Cancel Save" at bounding box center [784, 389] width 1568 height 778
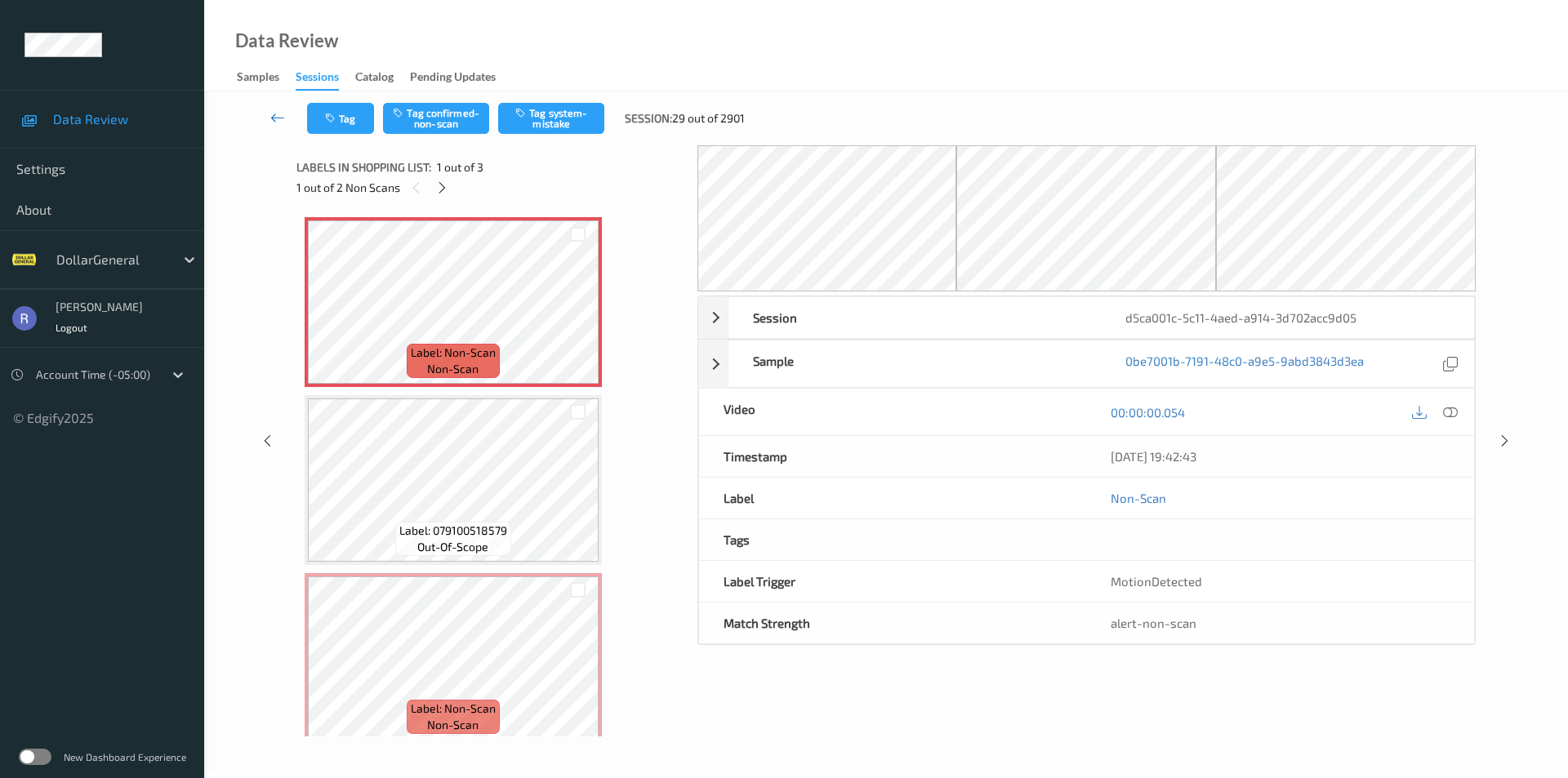
click at [280, 116] on icon at bounding box center [278, 118] width 15 height 17
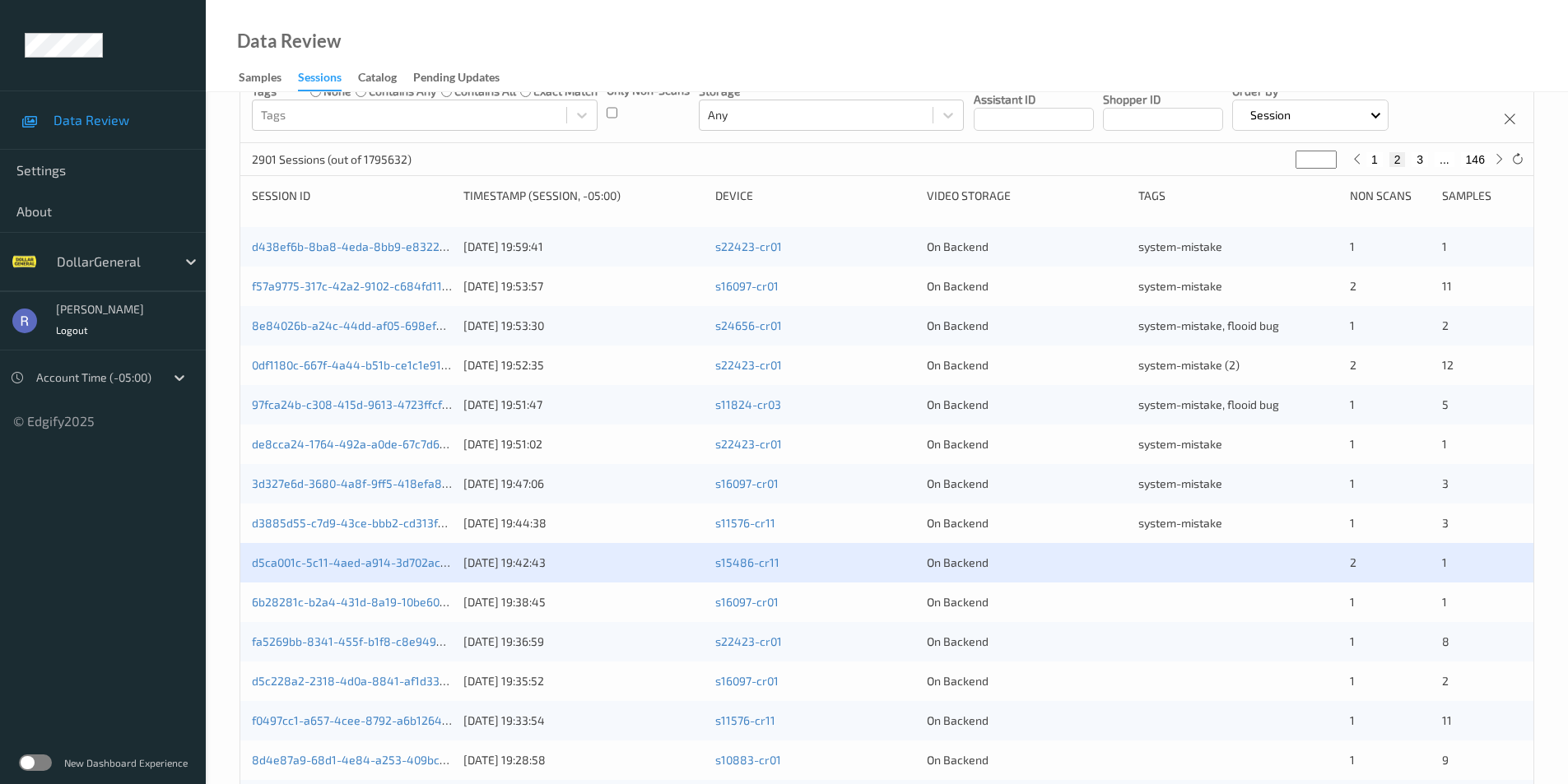
scroll to position [411, 0]
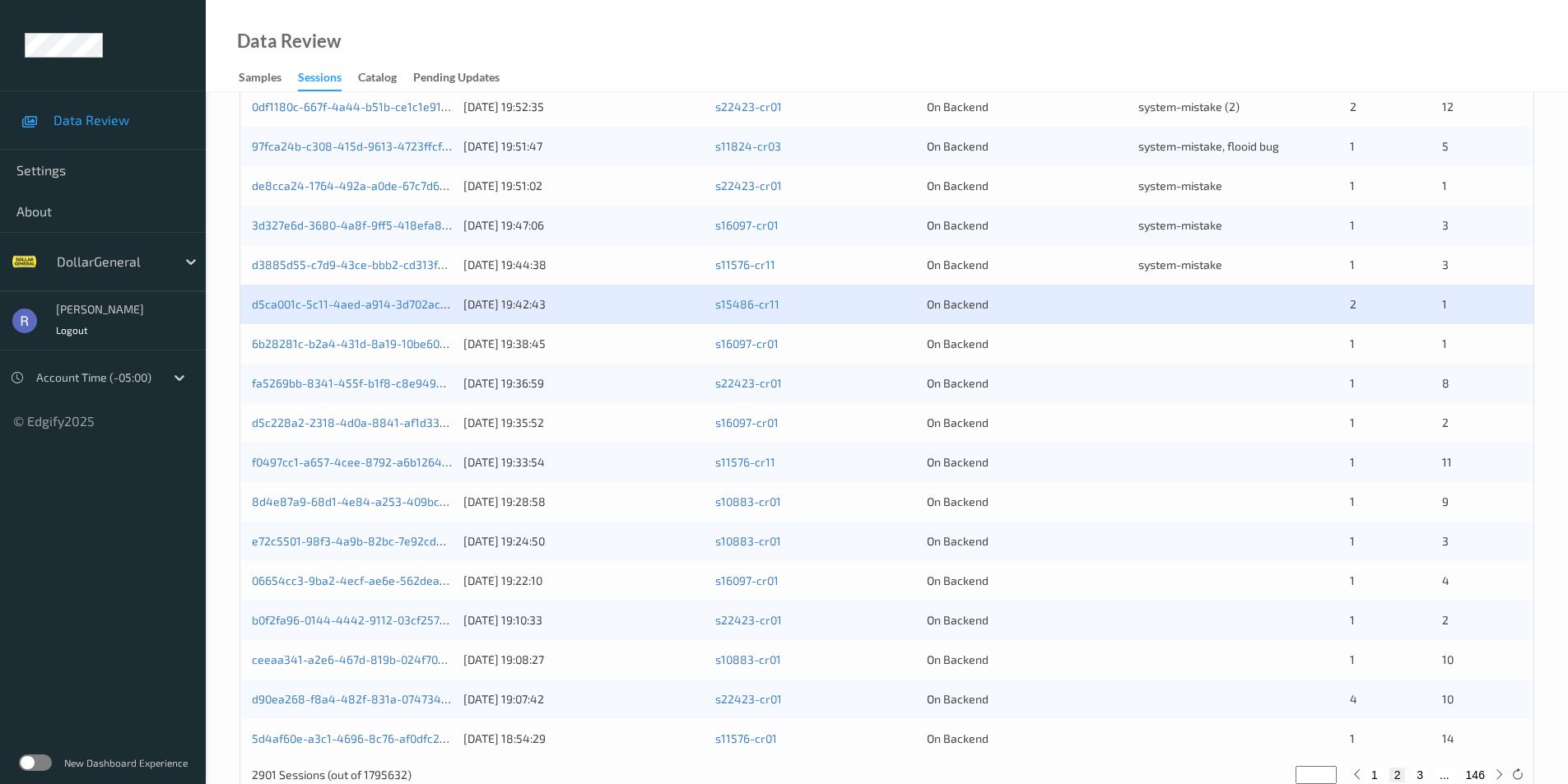
click at [338, 297] on div "d5ca001c-5c11-4aed-a914-3d702acc9d05" at bounding box center [352, 305] width 200 height 17
click at [328, 307] on link "d5ca001c-5c11-4aed-a914-3d702acc9d05" at bounding box center [362, 304] width 220 height 14
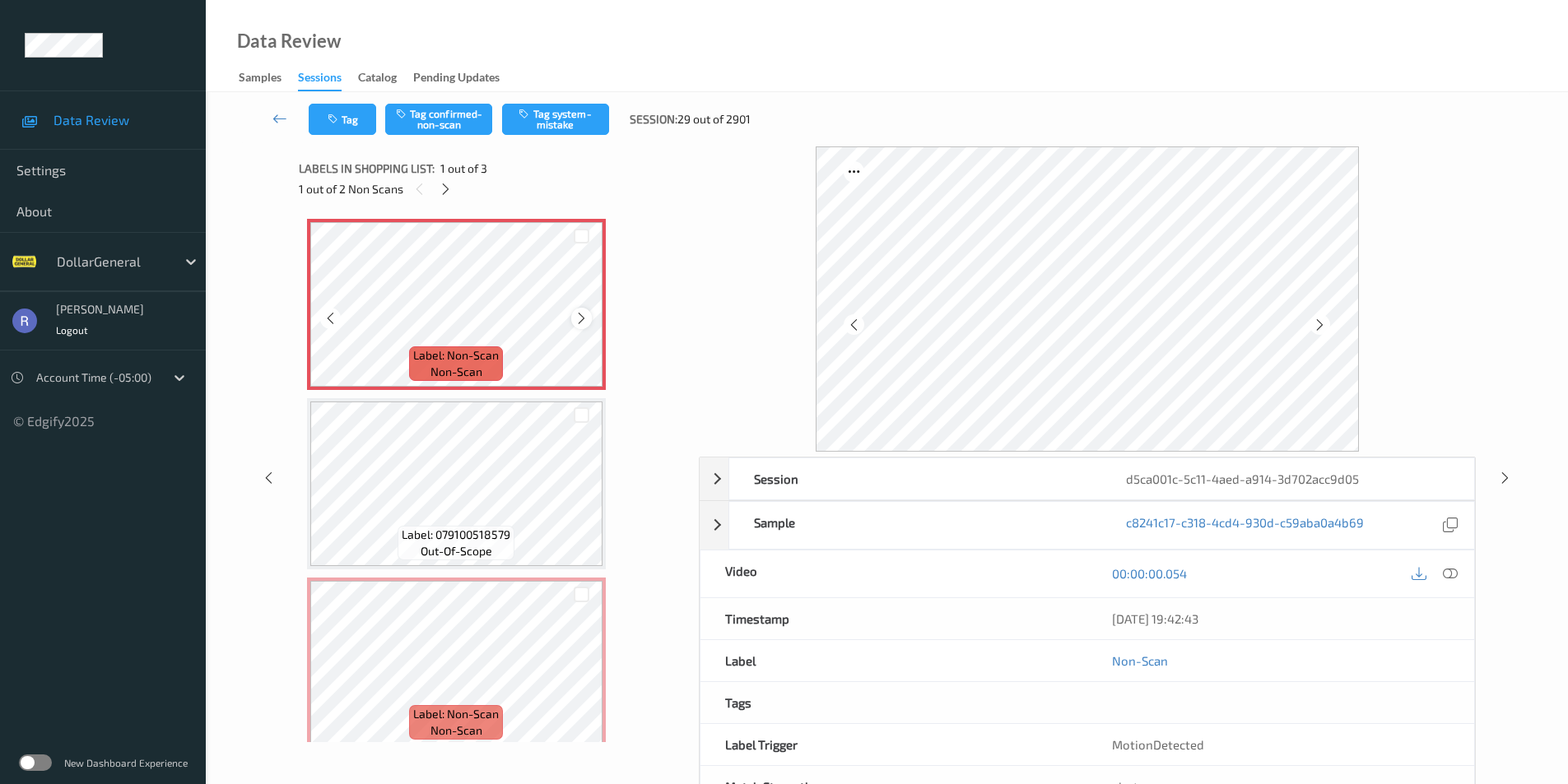
click at [583, 316] on icon at bounding box center [582, 318] width 14 height 15
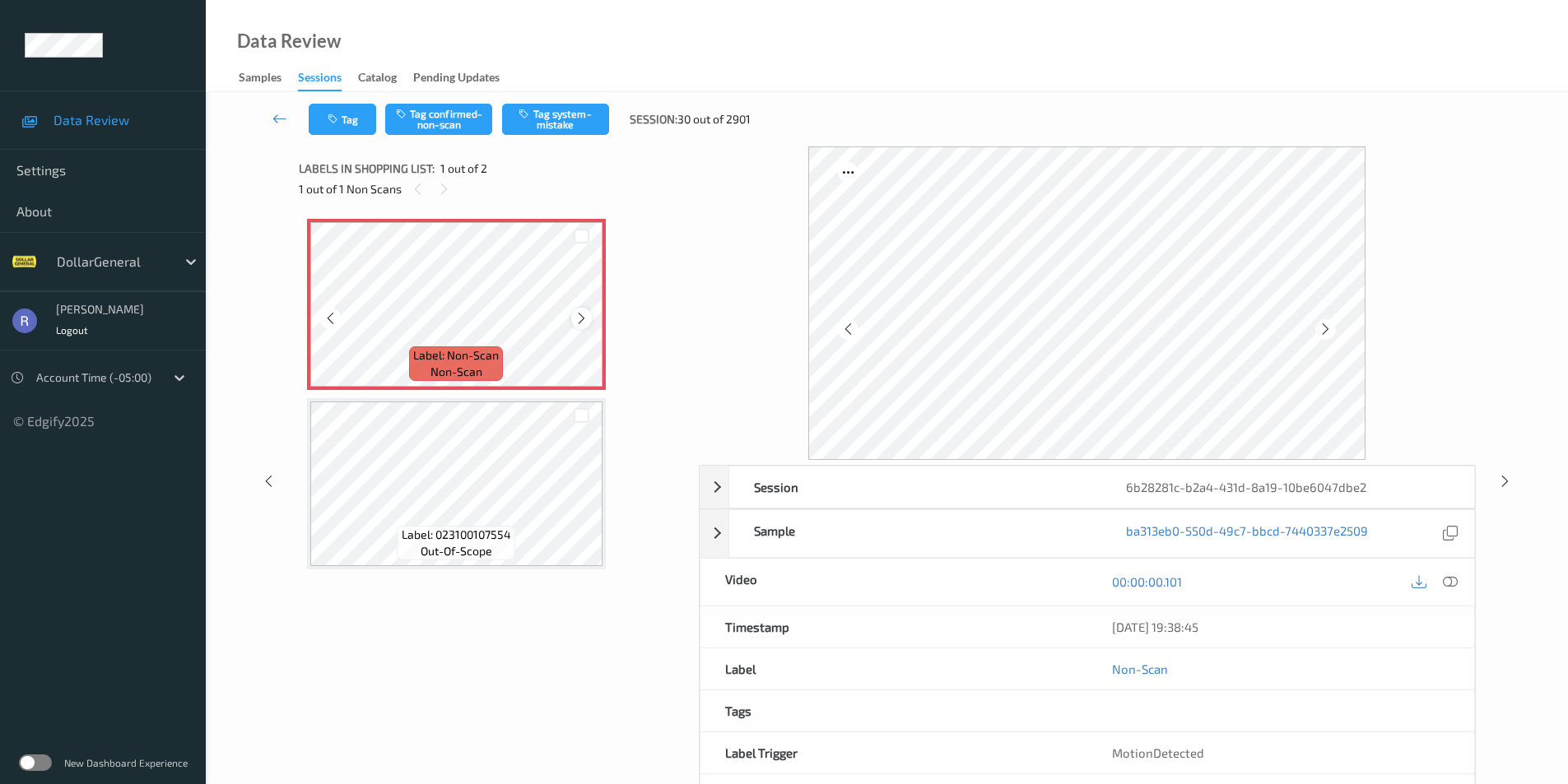
click at [581, 317] on icon at bounding box center [582, 318] width 14 height 15
click at [582, 111] on button "Tag system-mistake" at bounding box center [556, 119] width 107 height 31
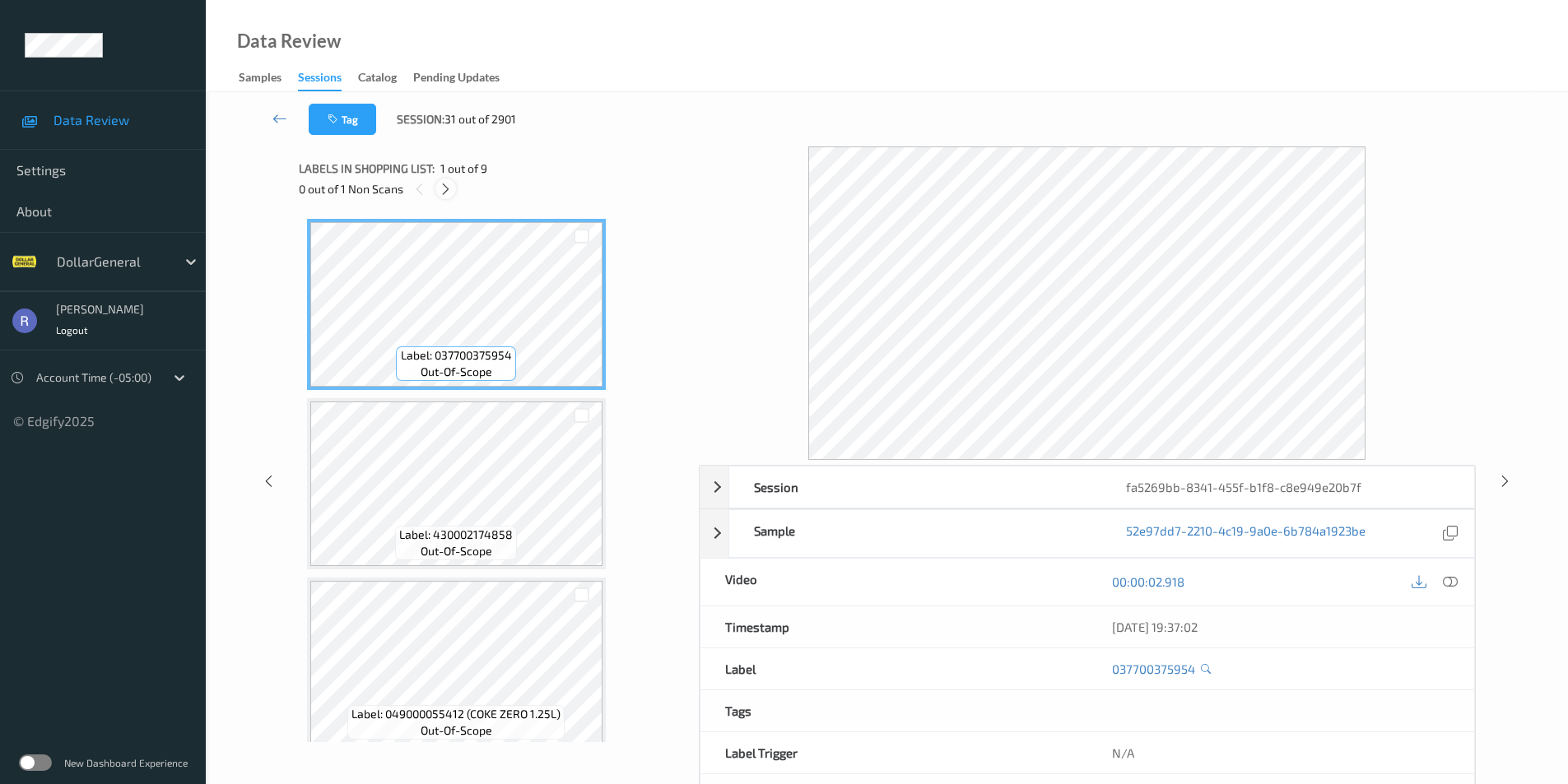
click at [444, 185] on icon at bounding box center [446, 189] width 14 height 15
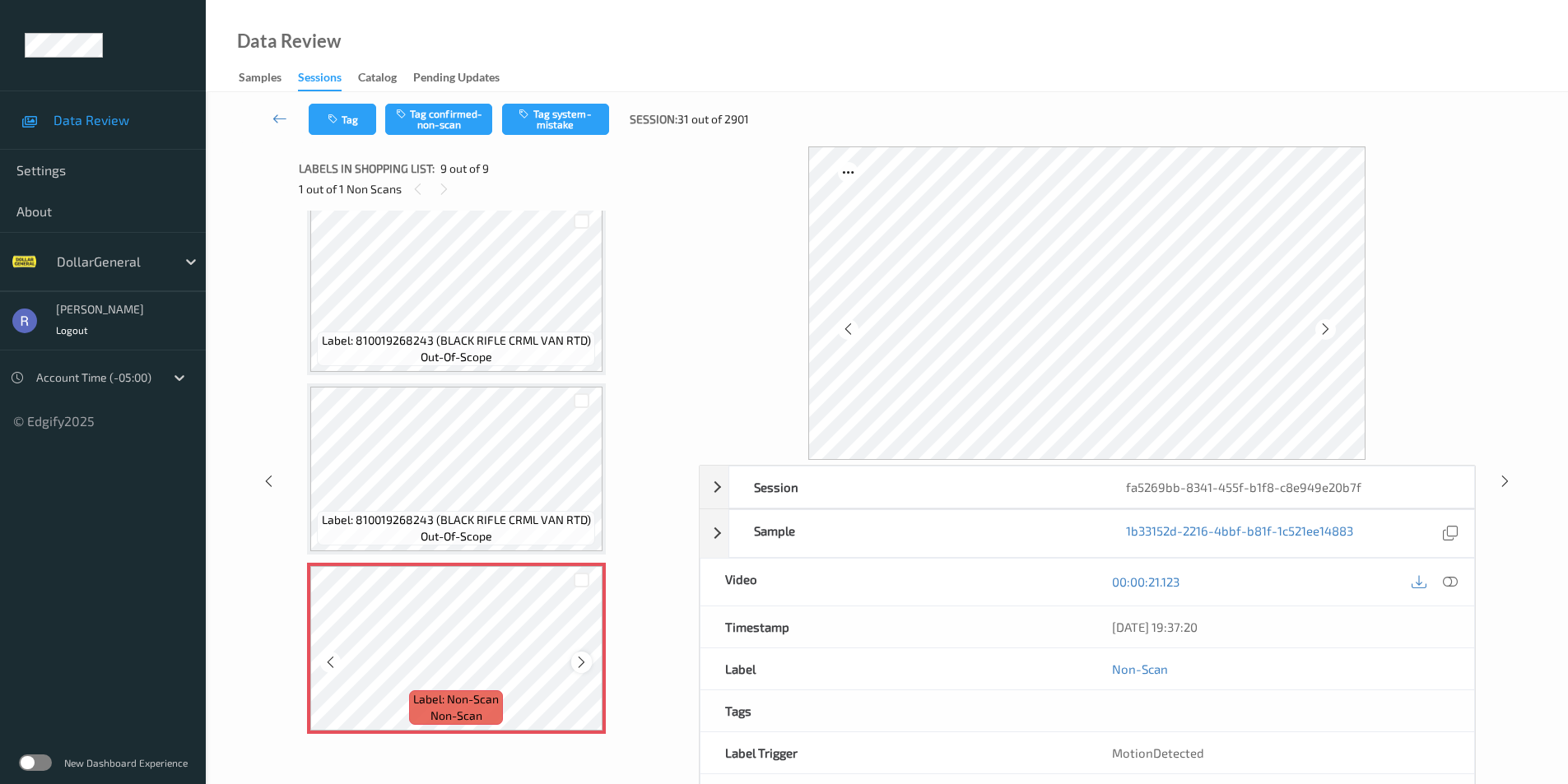
click at [581, 659] on icon at bounding box center [582, 663] width 14 height 15
click at [582, 658] on icon at bounding box center [582, 663] width 14 height 15
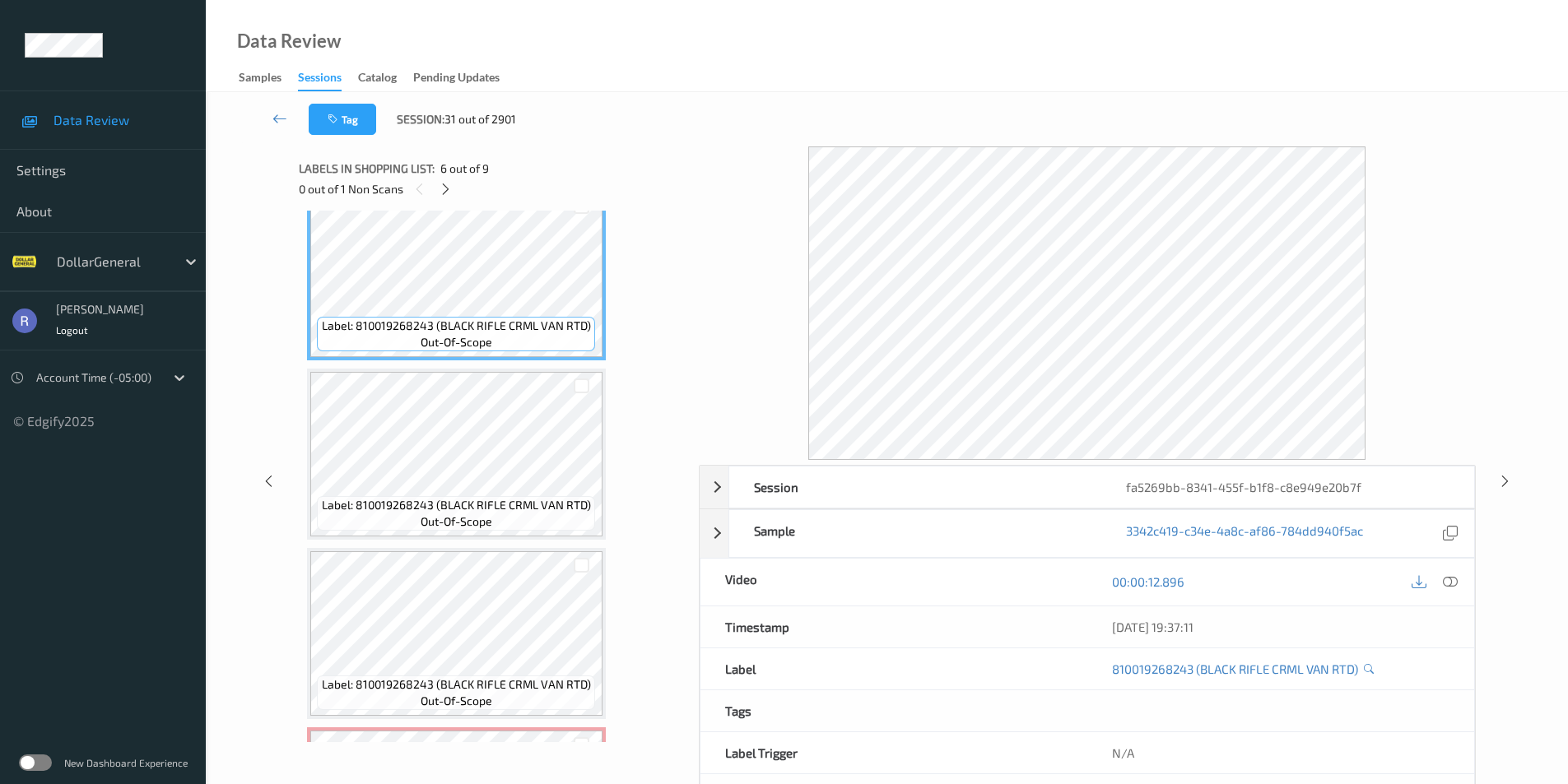
scroll to position [679, 0]
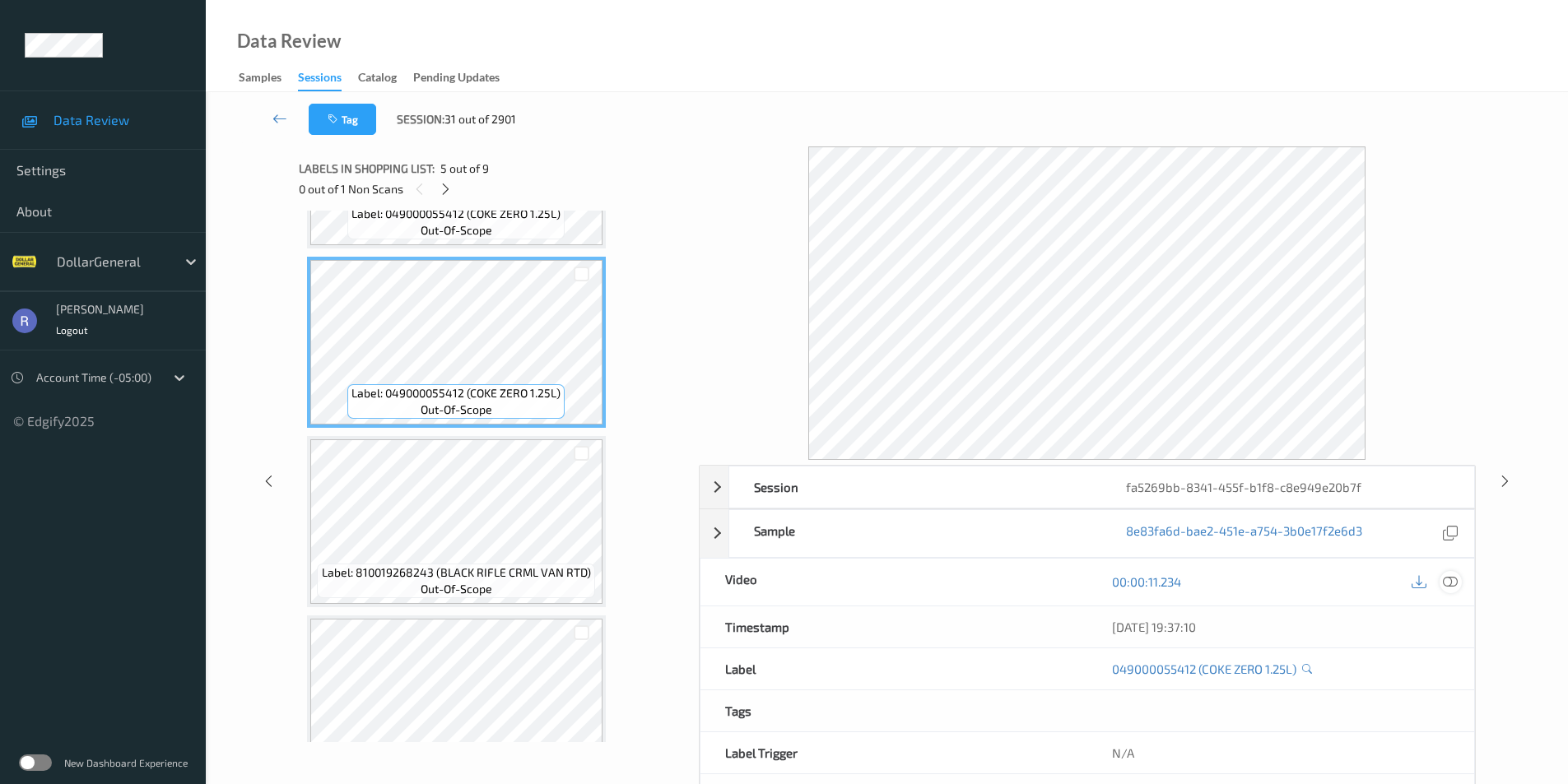
click at [1450, 582] on icon at bounding box center [1451, 582] width 15 height 15
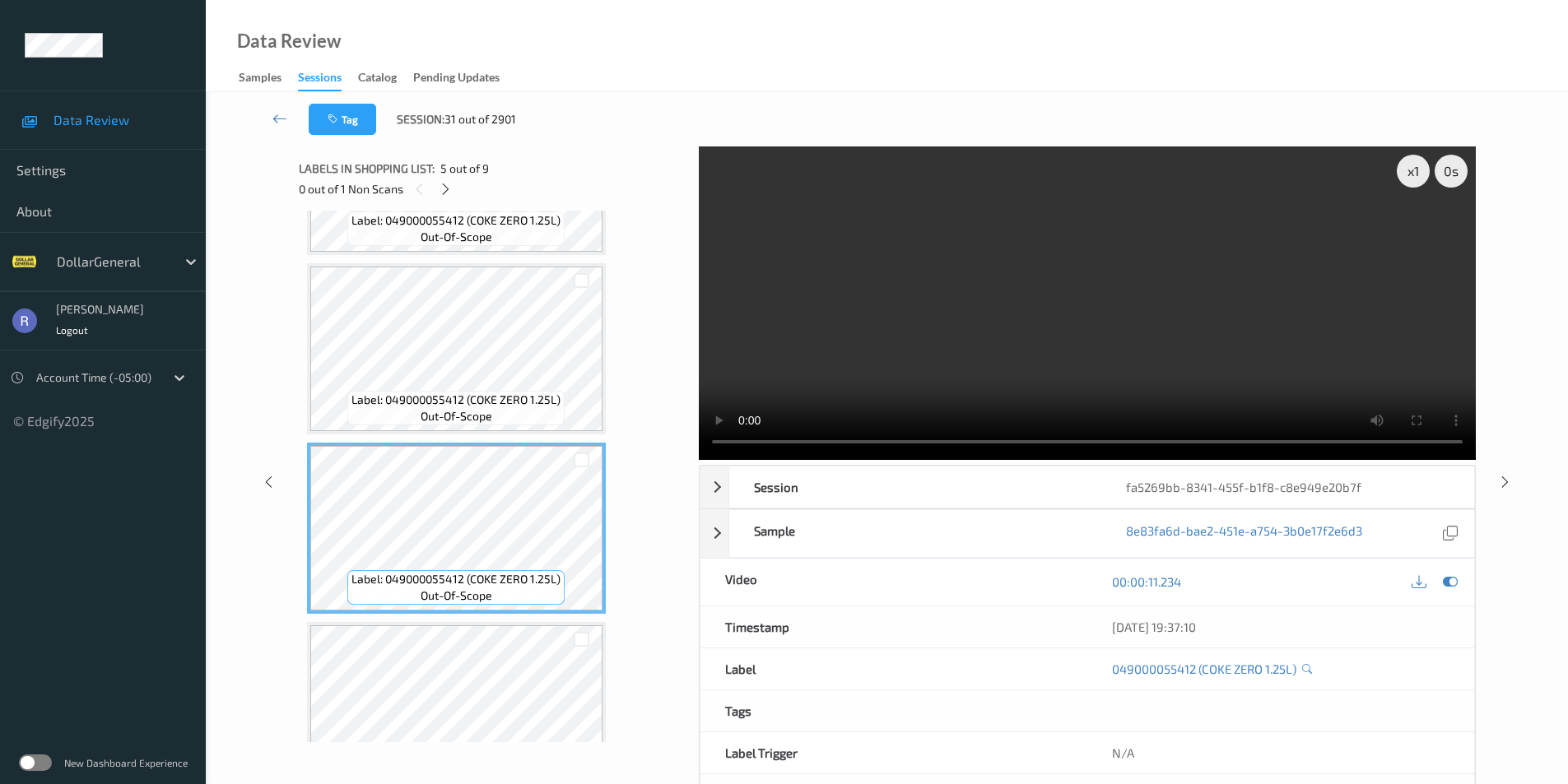
scroll to position [905, 0]
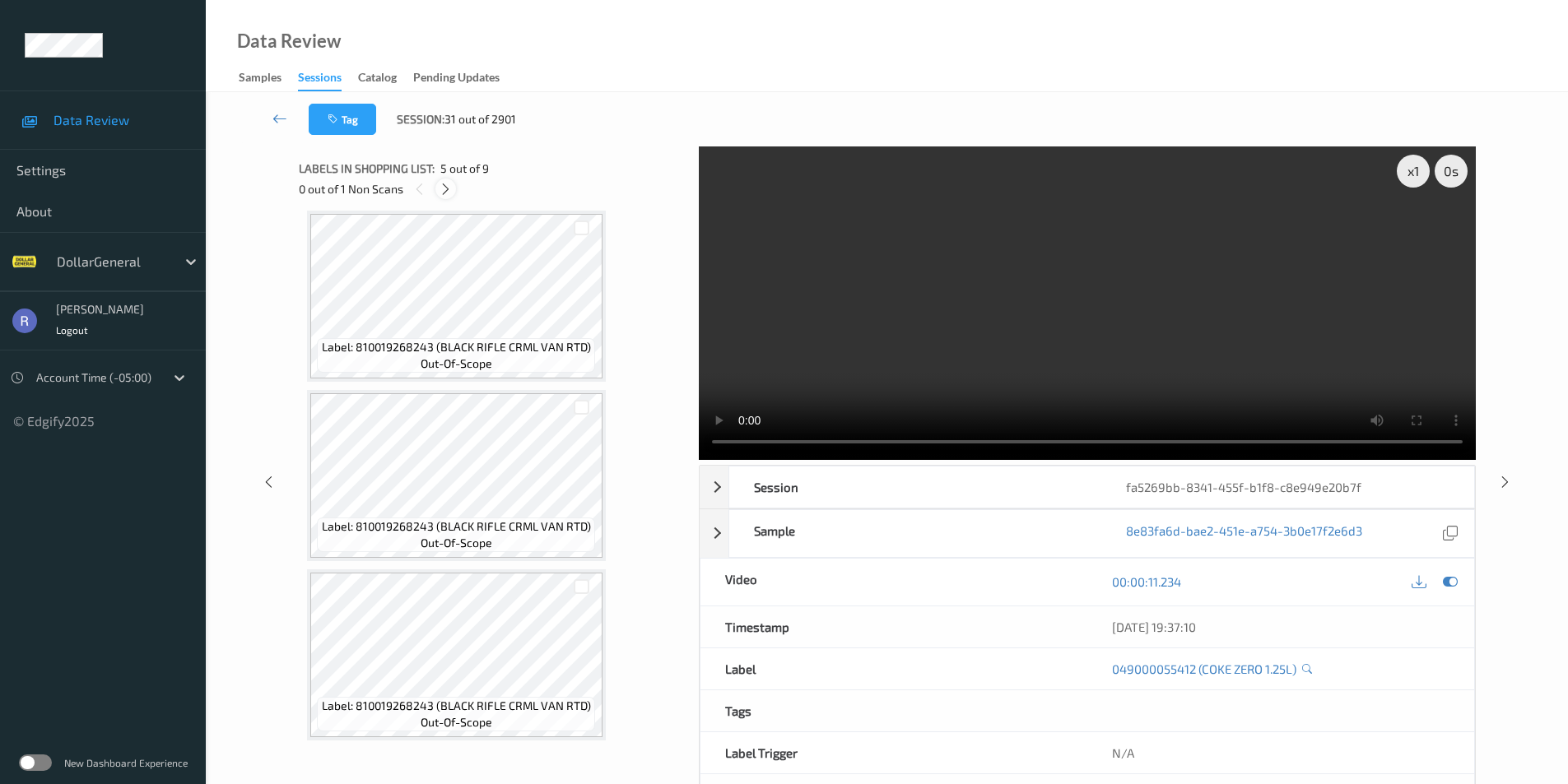
click at [445, 187] on icon at bounding box center [446, 189] width 14 height 15
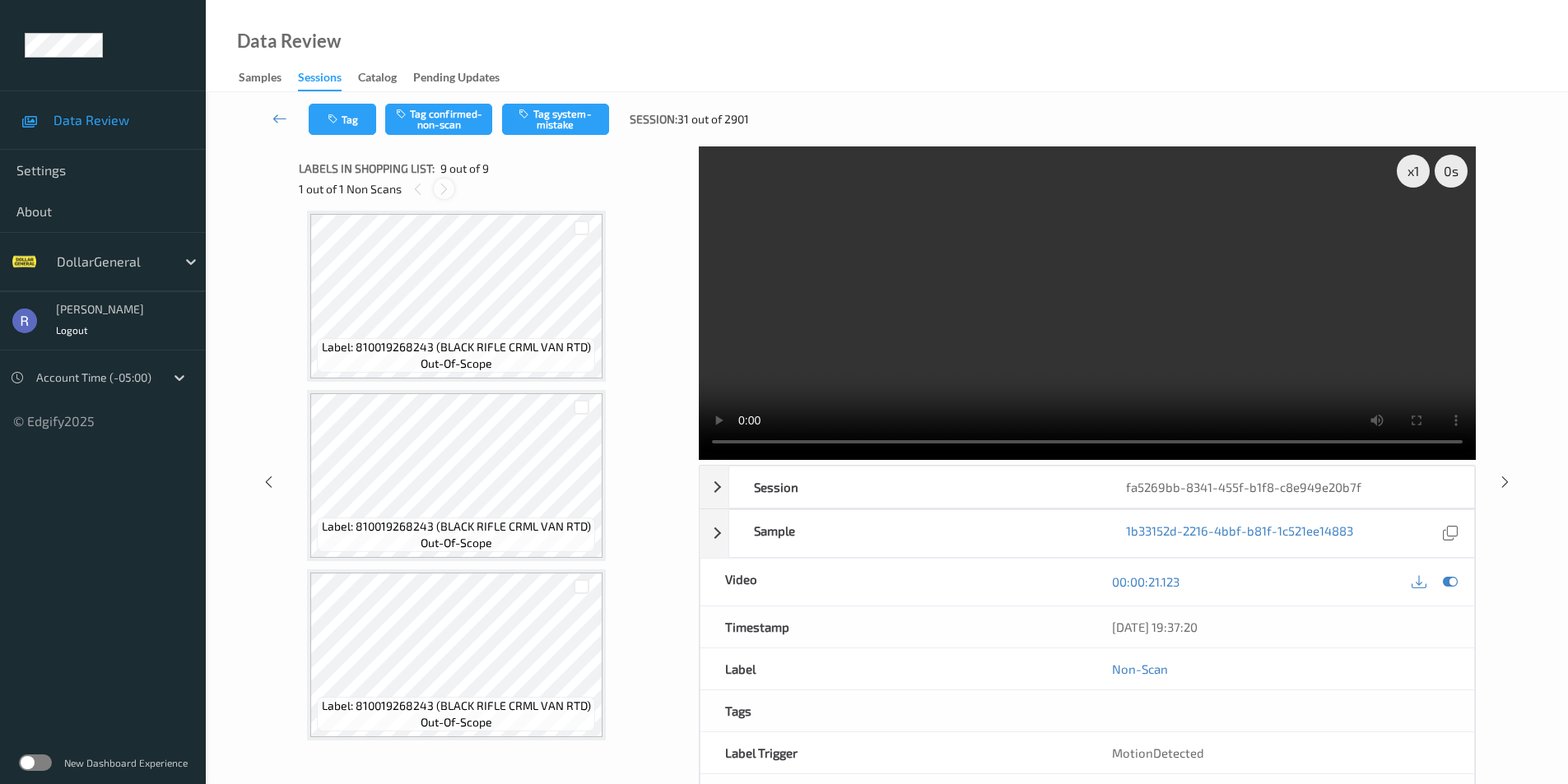
scroll to position [1091, 0]
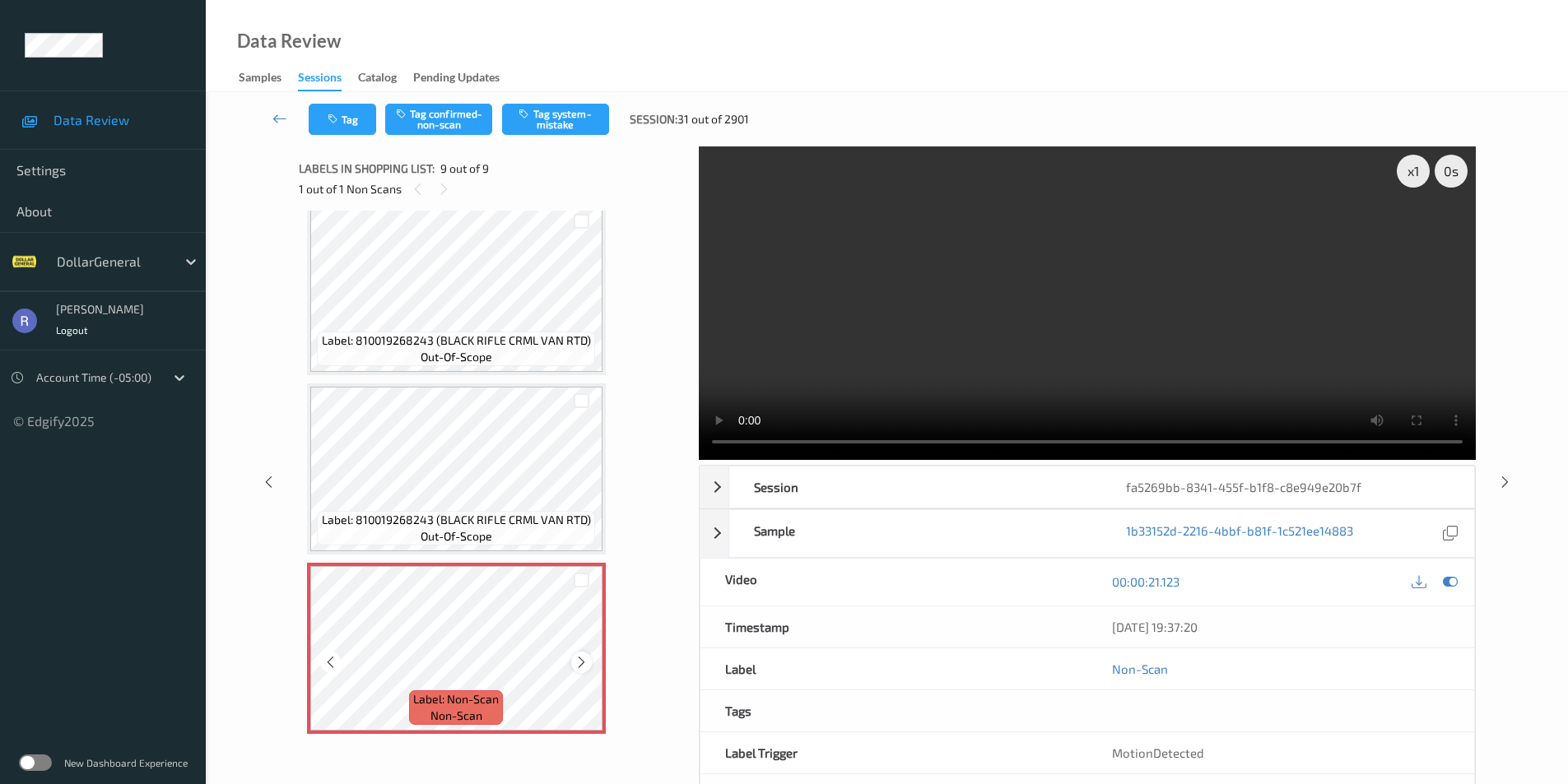
click at [578, 661] on icon at bounding box center [582, 663] width 14 height 15
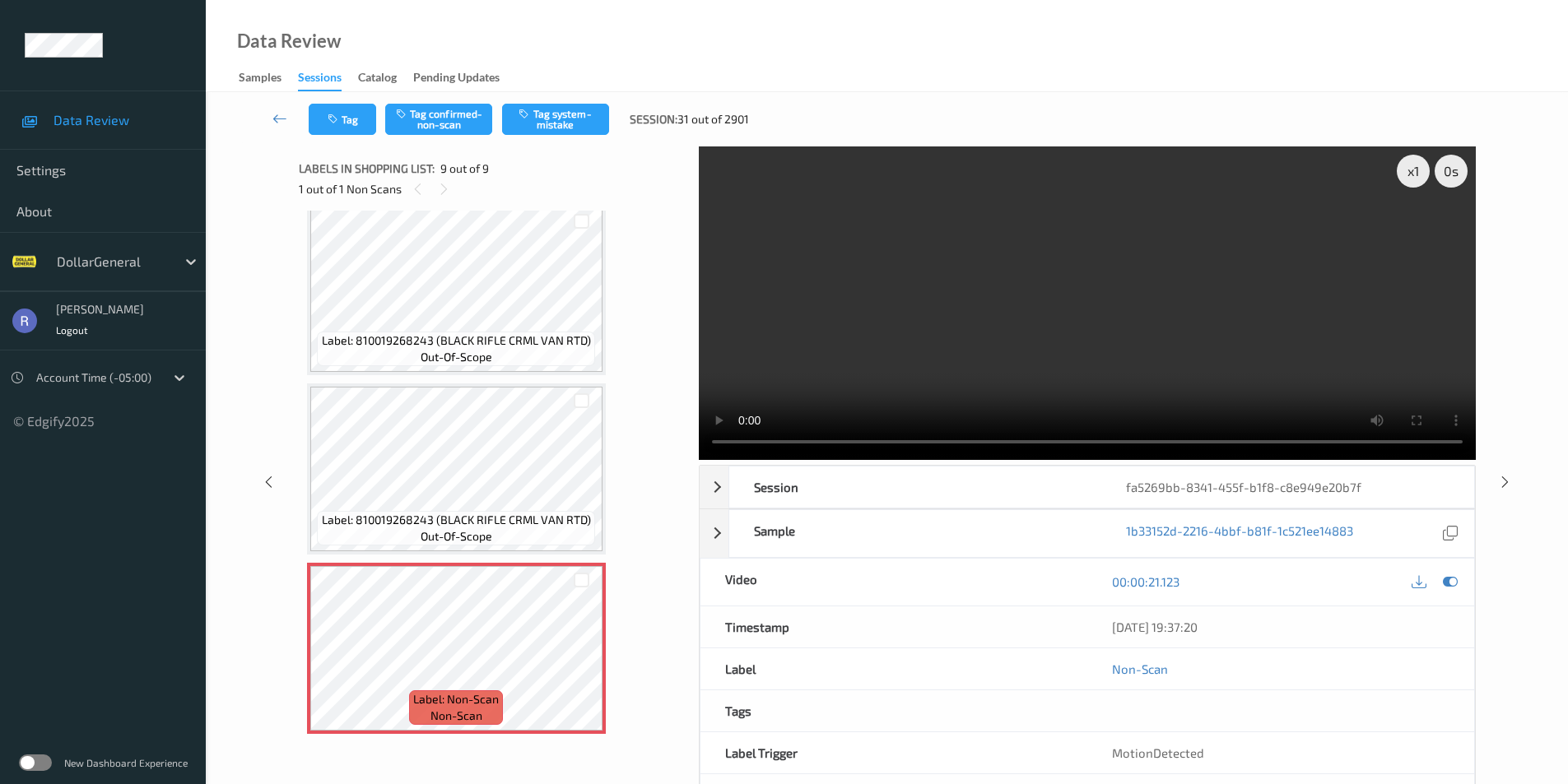
drag, startPoint x: 852, startPoint y: 389, endPoint x: 808, endPoint y: 412, distance: 49.6
click at [851, 390] on video at bounding box center [1087, 303] width 777 height 313
click at [1424, 578] on icon at bounding box center [1420, 582] width 15 height 15
click at [580, 665] on icon at bounding box center [582, 663] width 14 height 15
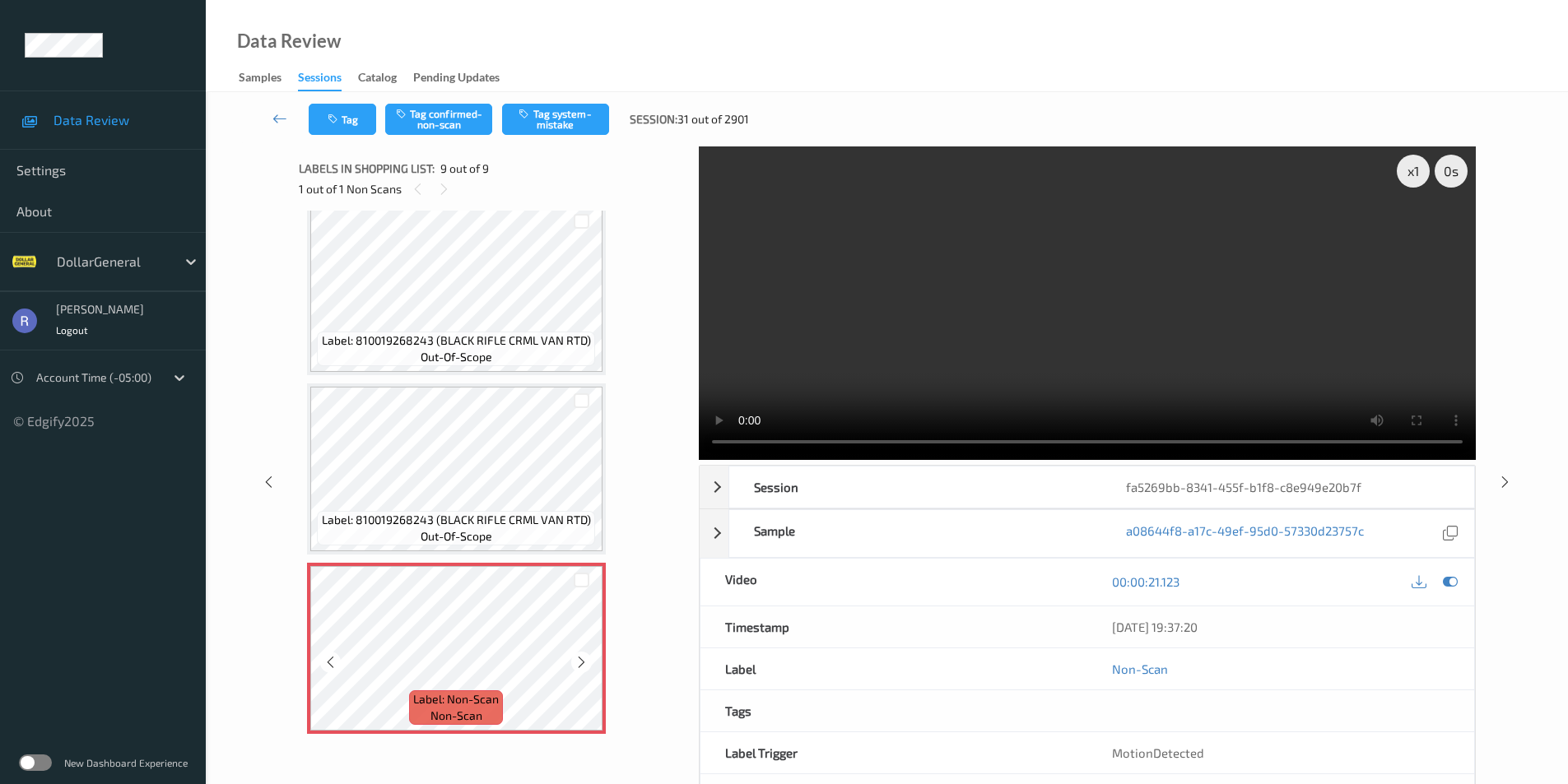
click at [580, 665] on icon at bounding box center [582, 663] width 14 height 15
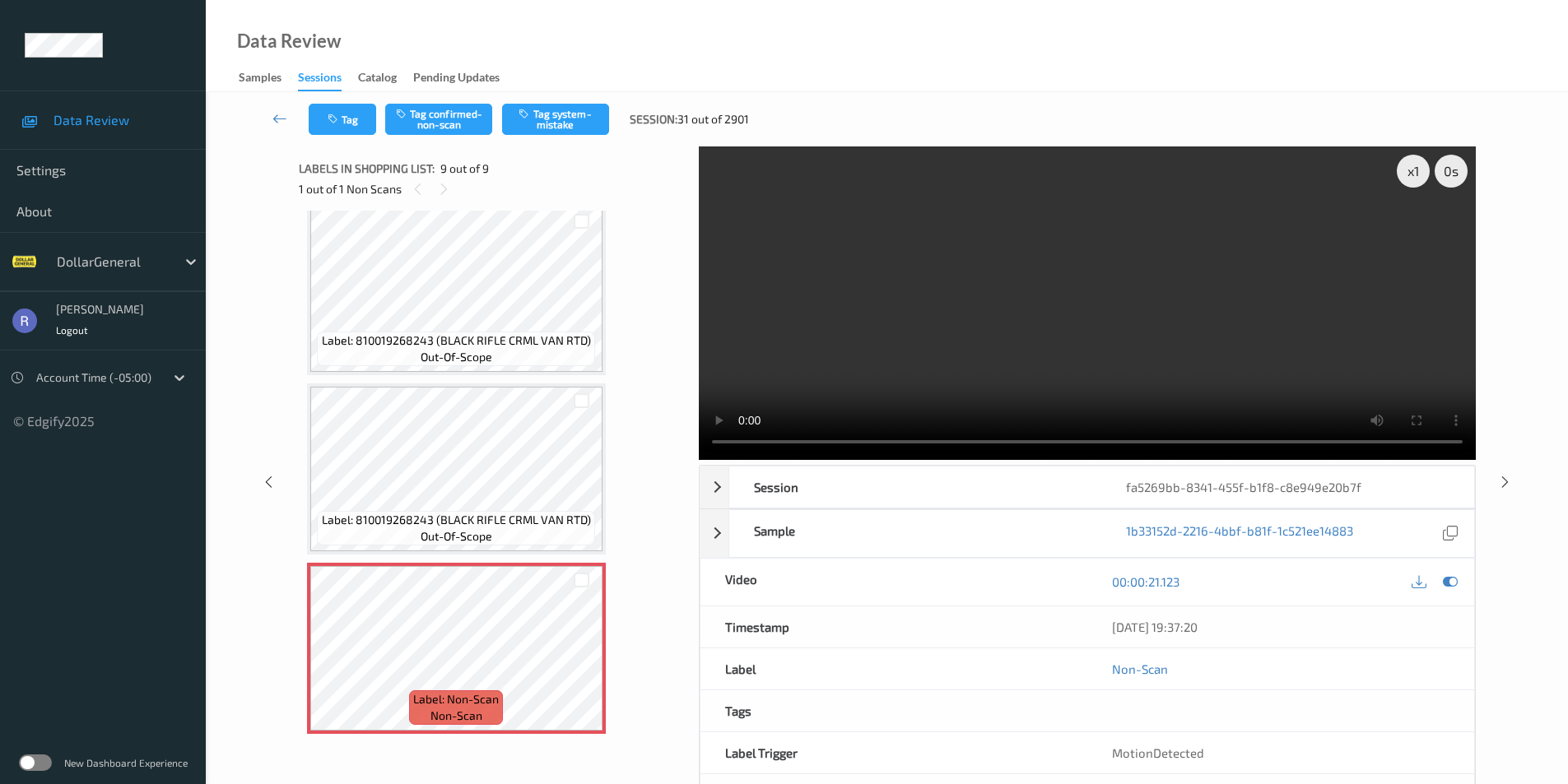
click at [571, 119] on button "Tag system-mistake" at bounding box center [556, 119] width 107 height 31
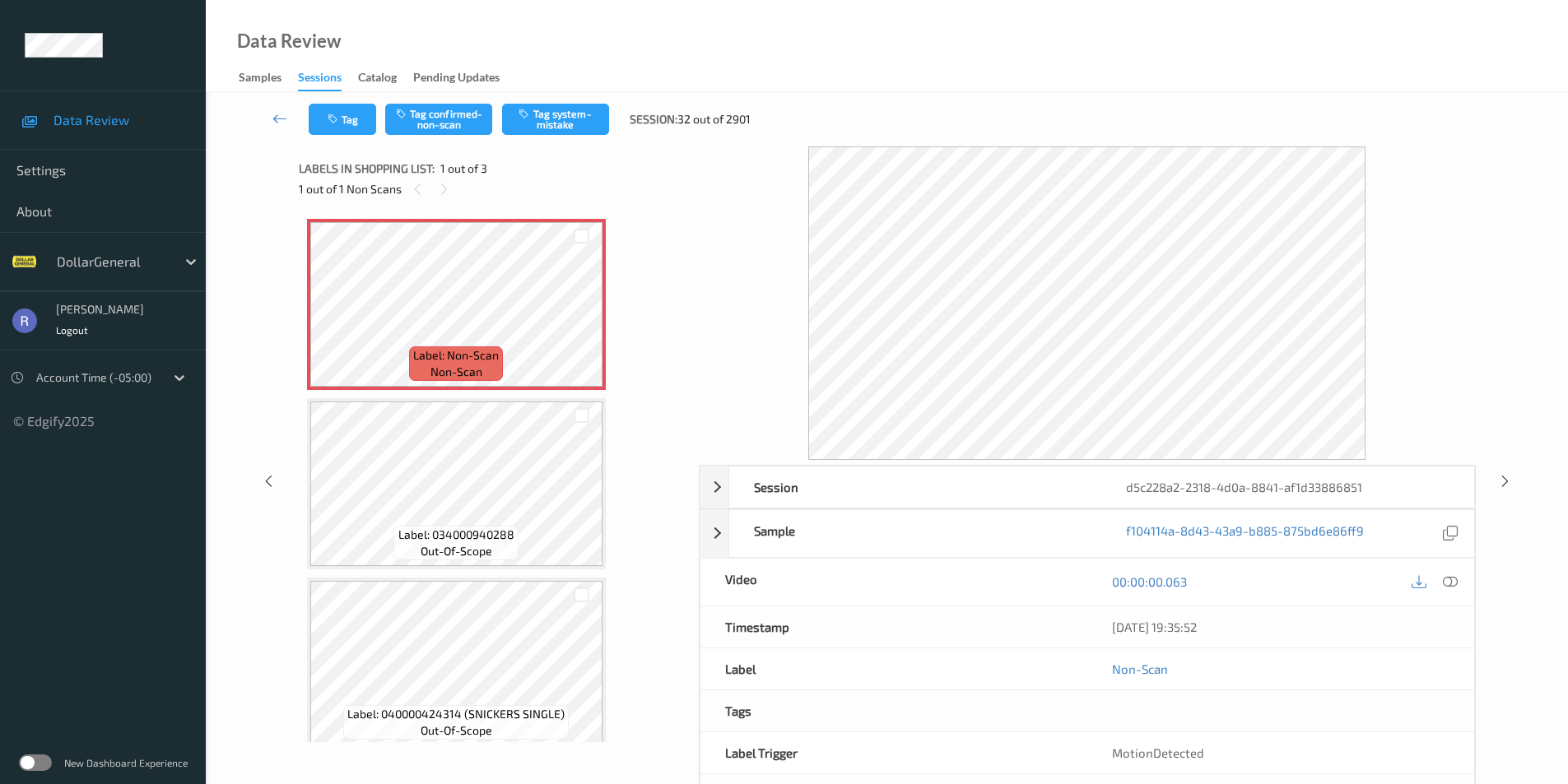
click at [1462, 586] on div at bounding box center [1435, 582] width 54 height 23
click at [1456, 580] on icon at bounding box center [1451, 582] width 15 height 15
